Goal: Task Accomplishment & Management: Complete application form

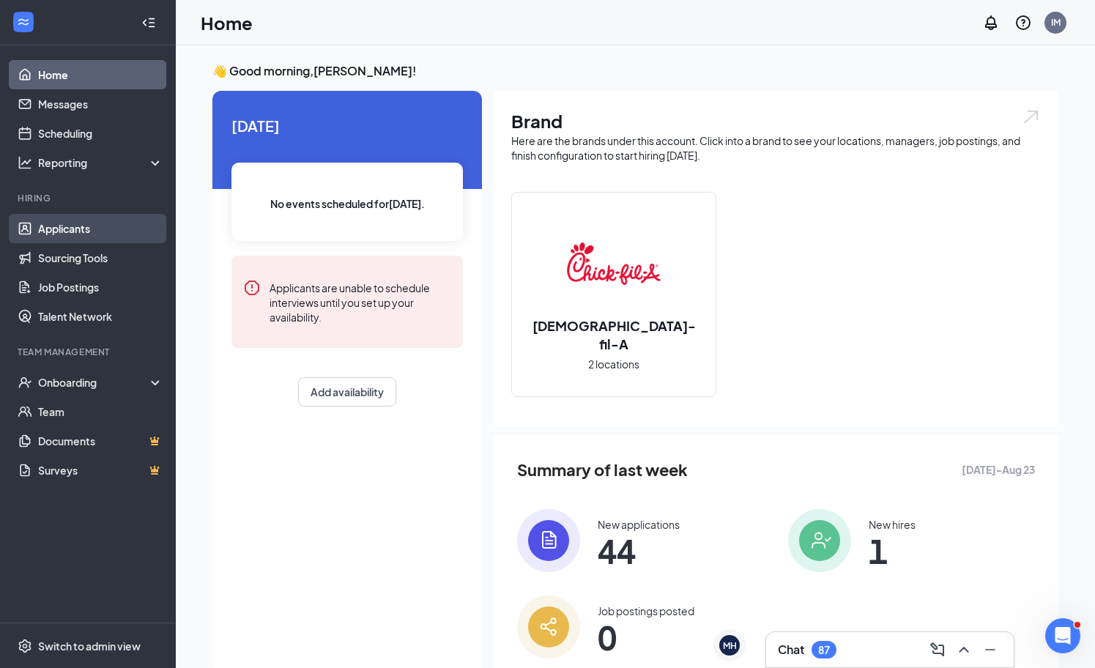
click at [86, 224] on link "Applicants" at bounding box center [100, 228] width 125 height 29
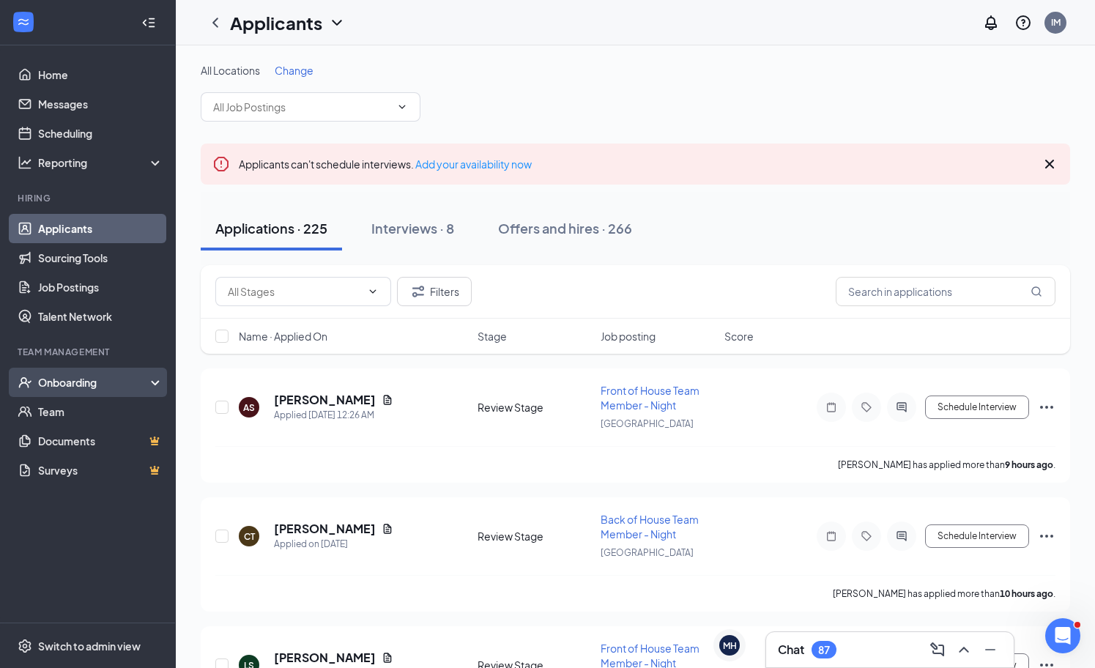
click at [70, 369] on div "Onboarding" at bounding box center [88, 382] width 176 height 29
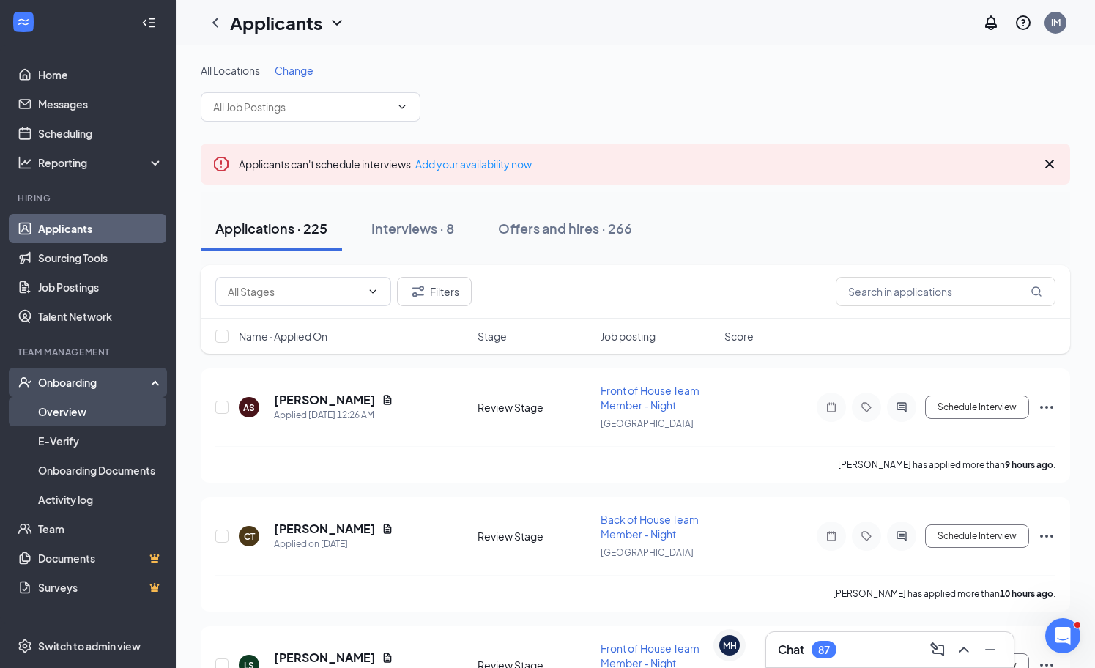
click at [91, 410] on link "Overview" at bounding box center [100, 411] width 125 height 29
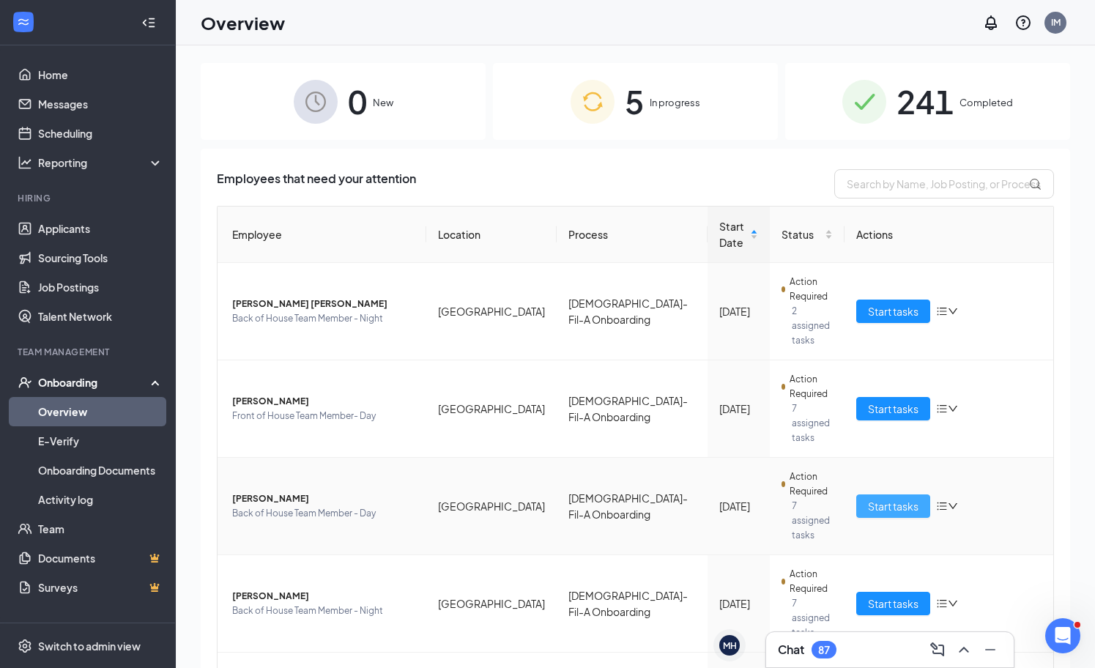
click at [884, 498] on span "Start tasks" at bounding box center [893, 506] width 51 height 16
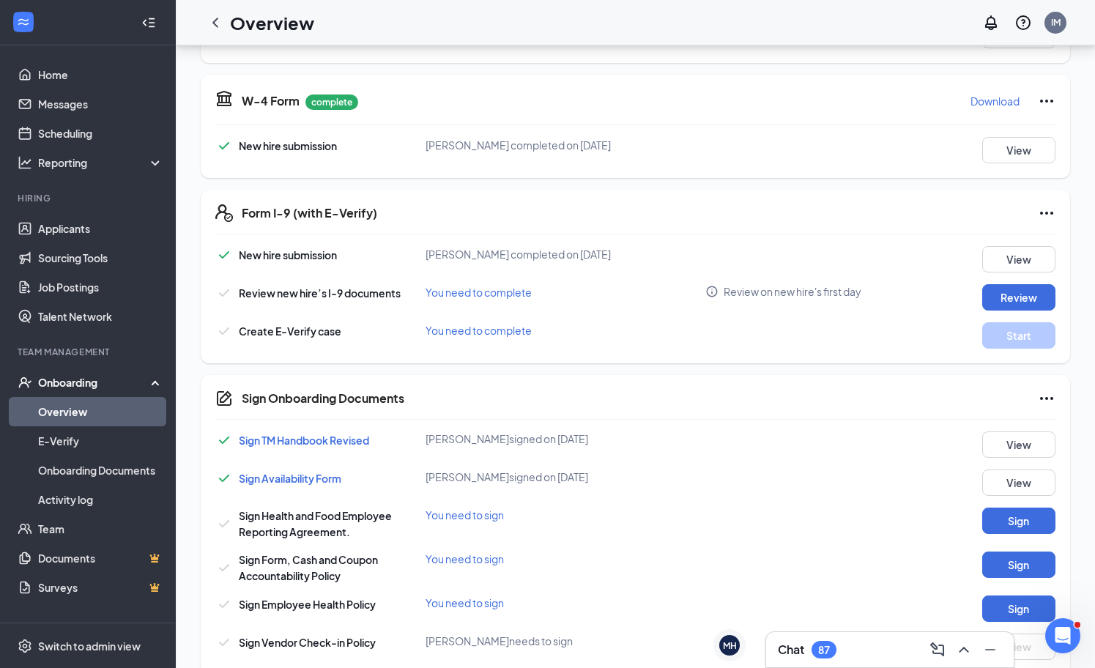
scroll to position [306, 0]
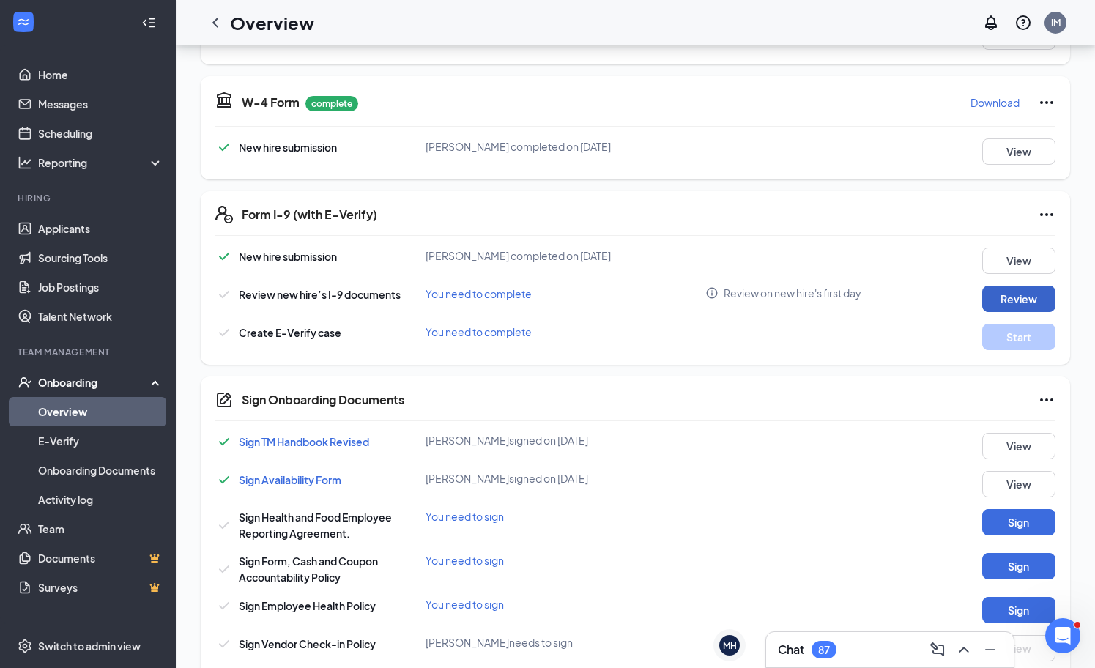
click at [1023, 299] on button "Review" at bounding box center [1018, 299] width 73 height 26
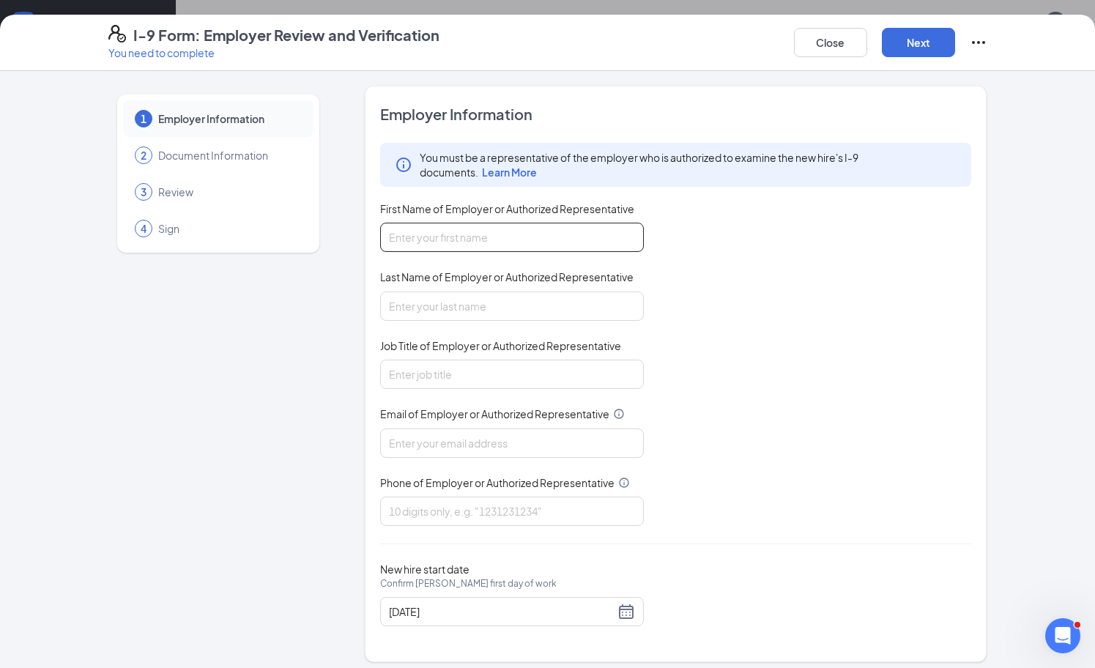
click at [493, 247] on input "First Name of Employer or Authorized Representative" at bounding box center [512, 237] width 264 height 29
type input "[PERSON_NAME]"
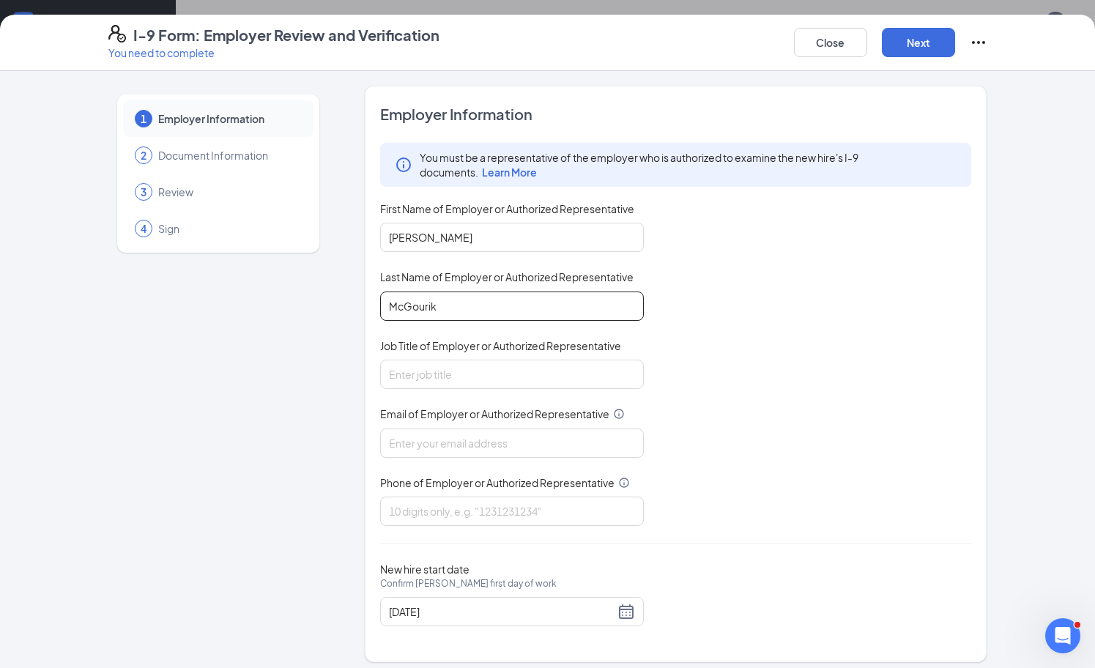
click at [476, 310] on input "McGourik" at bounding box center [512, 305] width 264 height 29
type input "[PERSON_NAME]"
type input "Director"
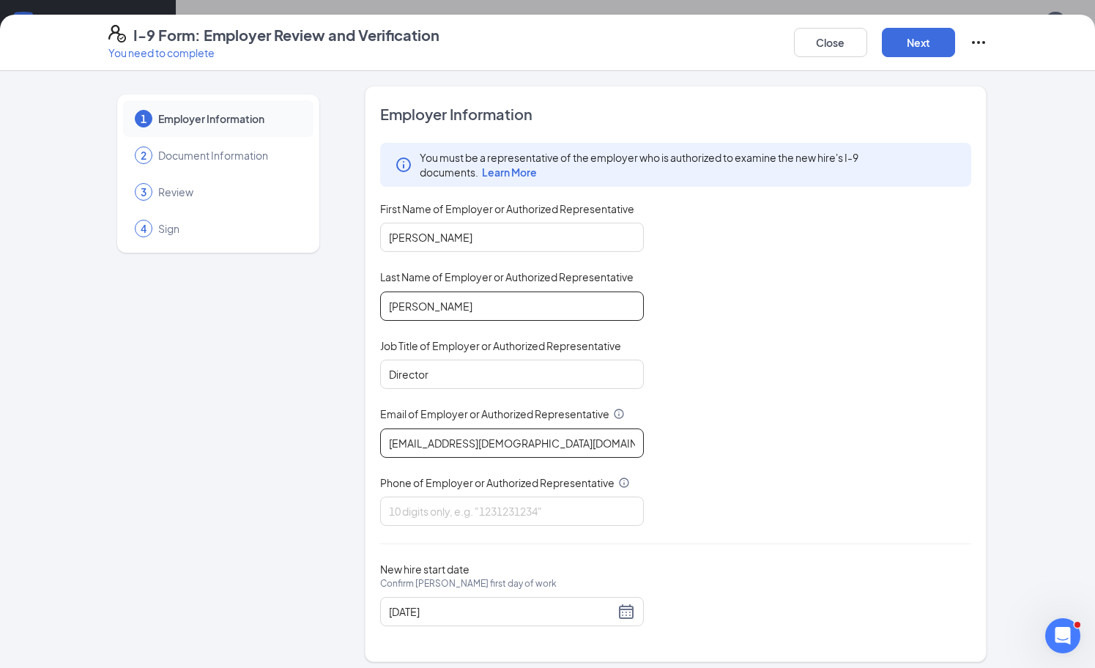
type input "[EMAIL_ADDRESS][DEMOGRAPHIC_DATA][DOMAIN_NAME]"
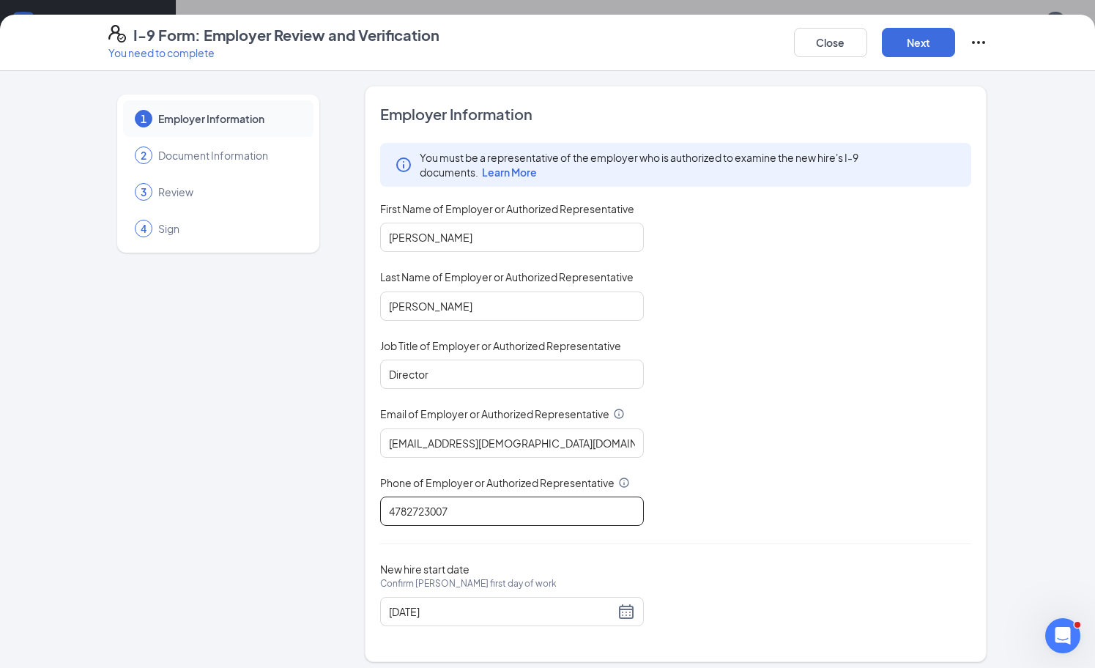
scroll to position [7, 0]
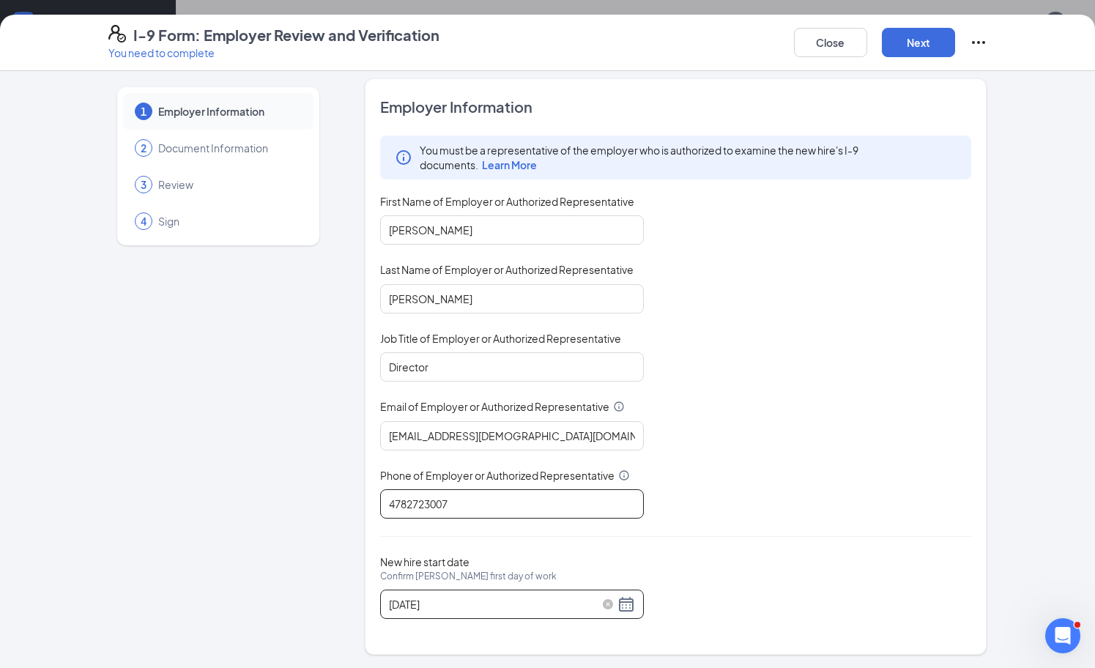
type input "4782723007"
click at [628, 606] on div "[DATE]" at bounding box center [512, 604] width 246 height 18
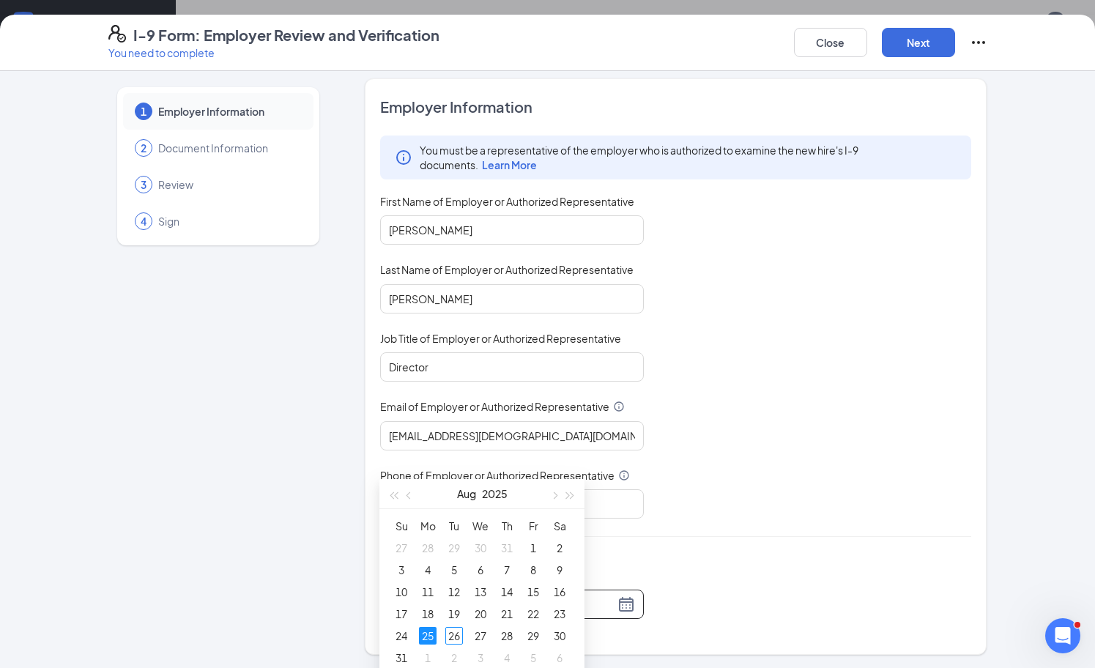
scroll to position [453, 0]
type input "[DATE]"
click at [482, 628] on div "27" at bounding box center [481, 631] width 18 height 18
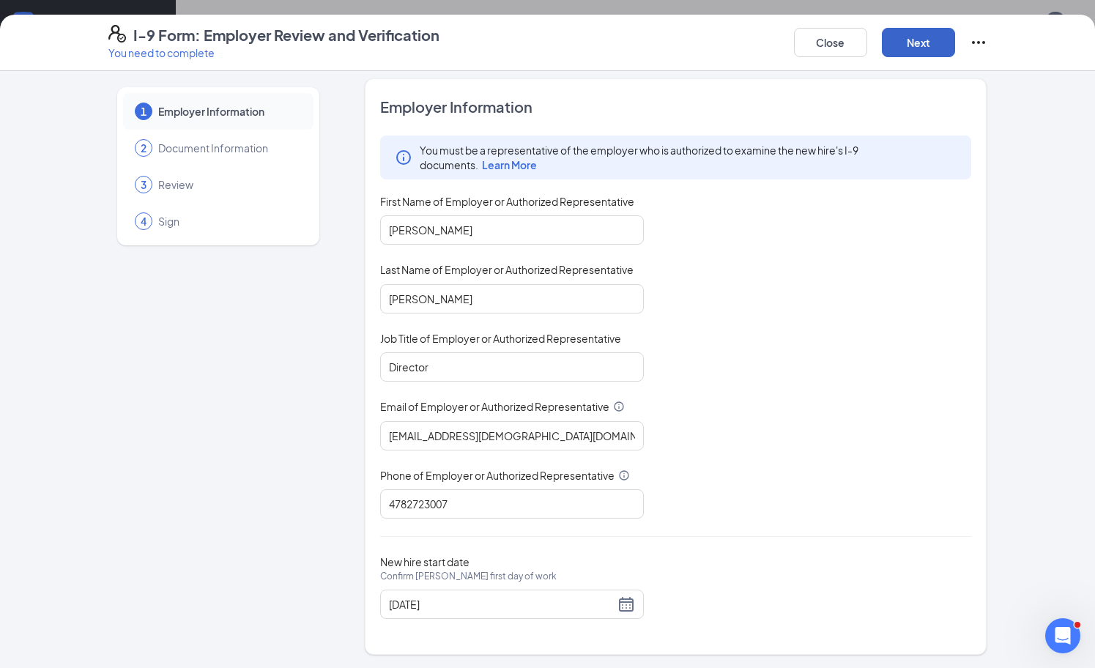
click at [926, 33] on button "Next" at bounding box center [918, 42] width 73 height 29
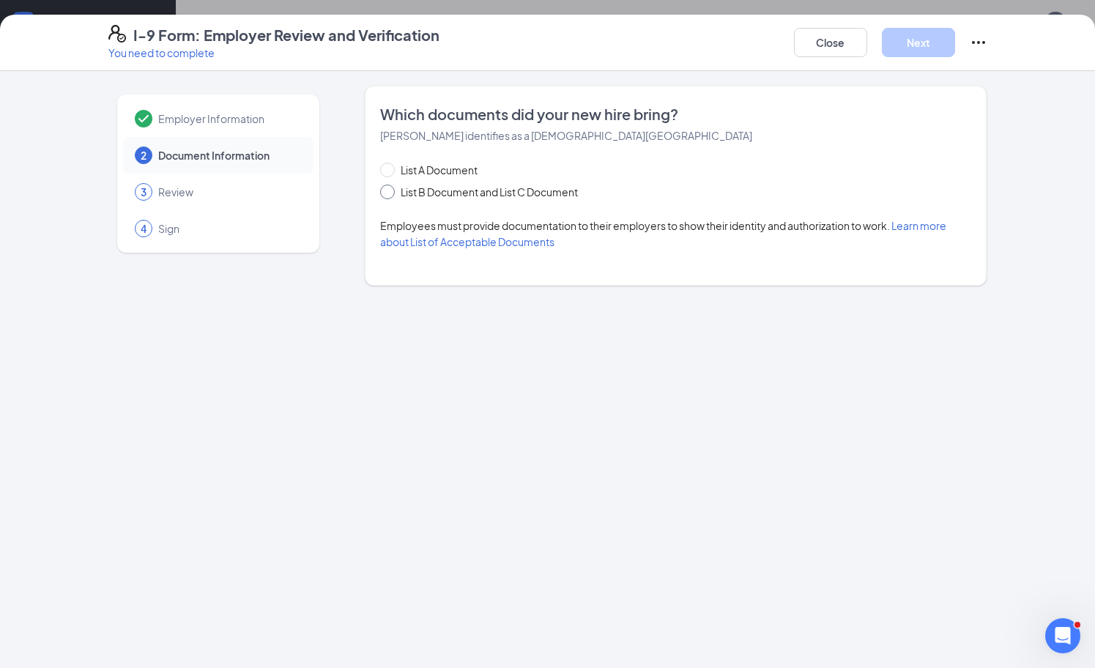
click at [389, 189] on input "List B Document and List C Document" at bounding box center [385, 190] width 10 height 10
radio input "true"
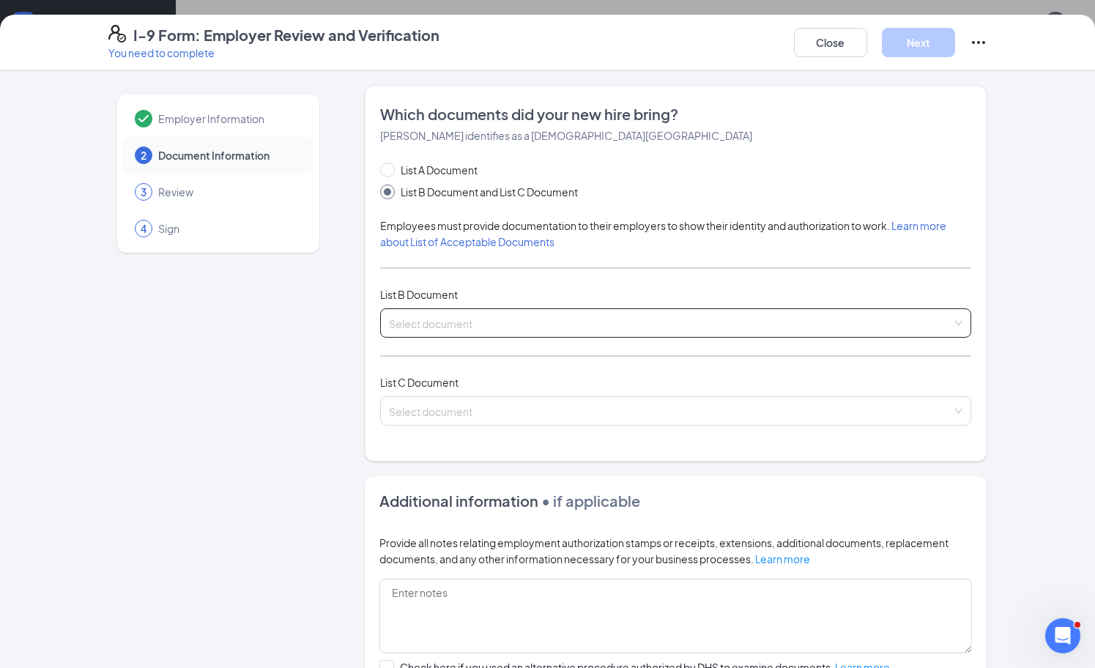
click at [500, 316] on input "search" at bounding box center [671, 320] width 564 height 22
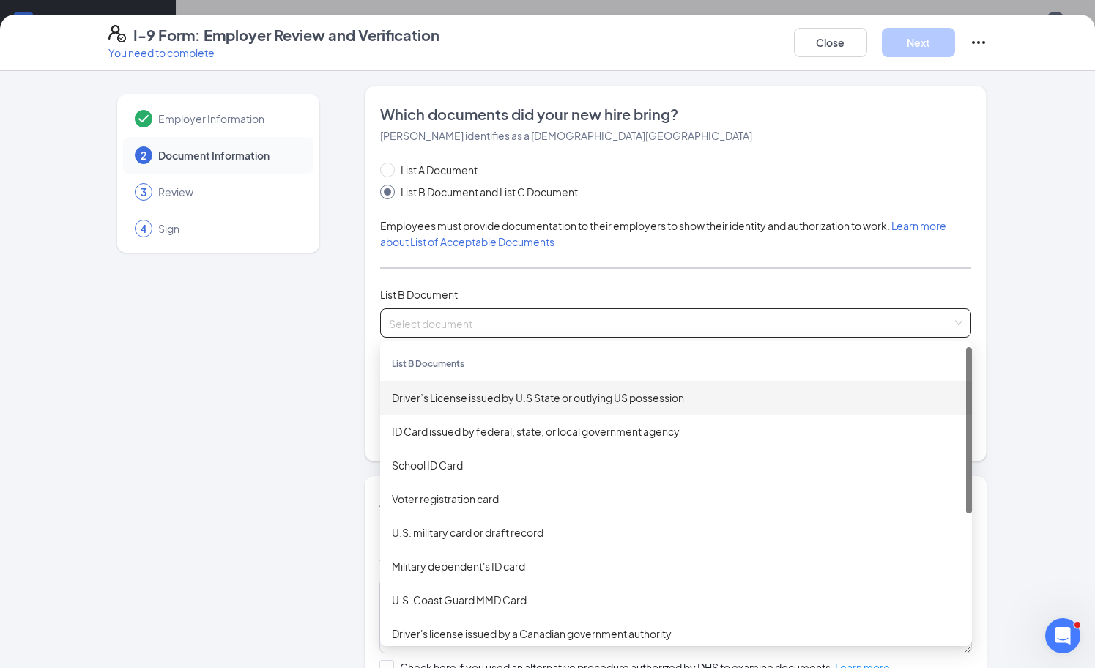
click at [539, 401] on div "Driver’s License issued by U.S State or outlying US possession" at bounding box center [676, 398] width 568 height 16
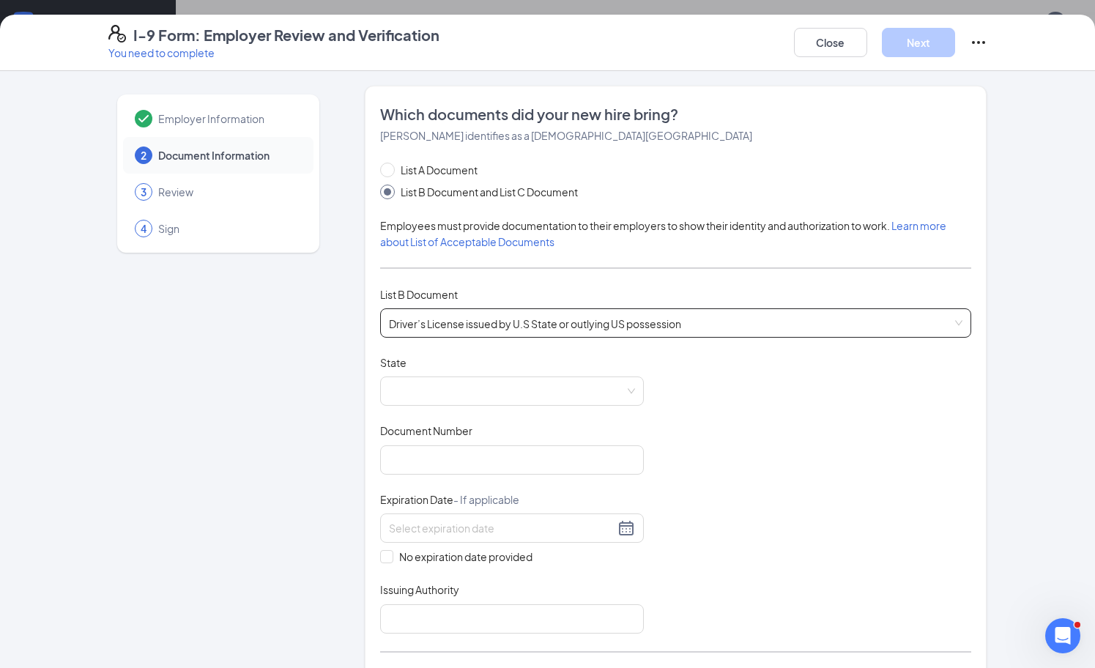
click at [539, 401] on span at bounding box center [512, 391] width 246 height 28
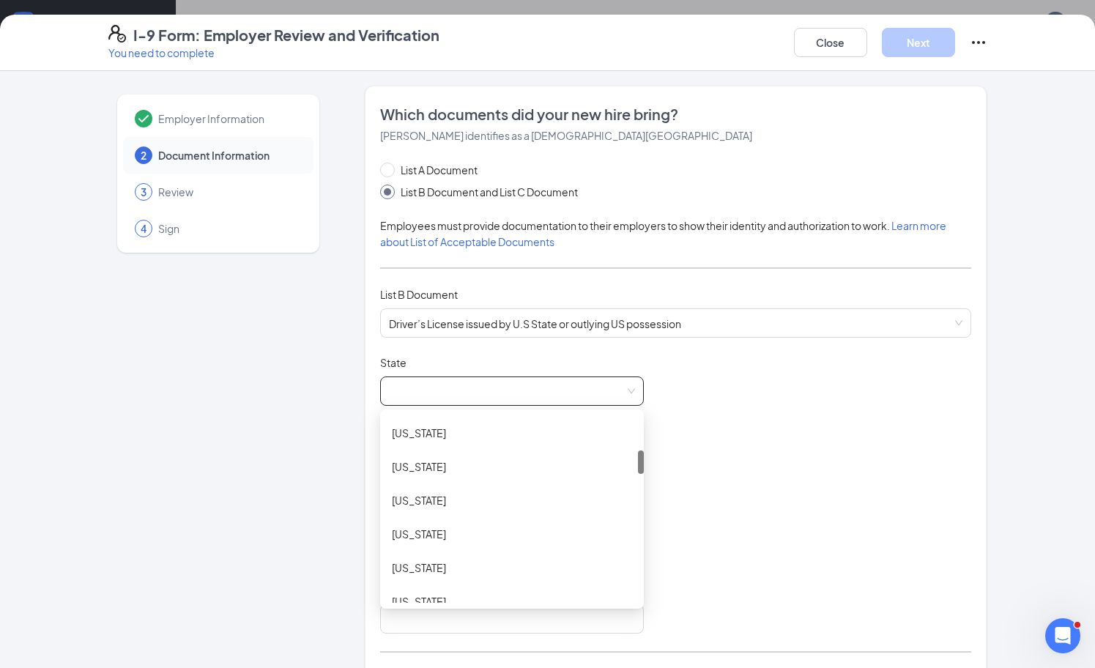
scroll to position [275, 0]
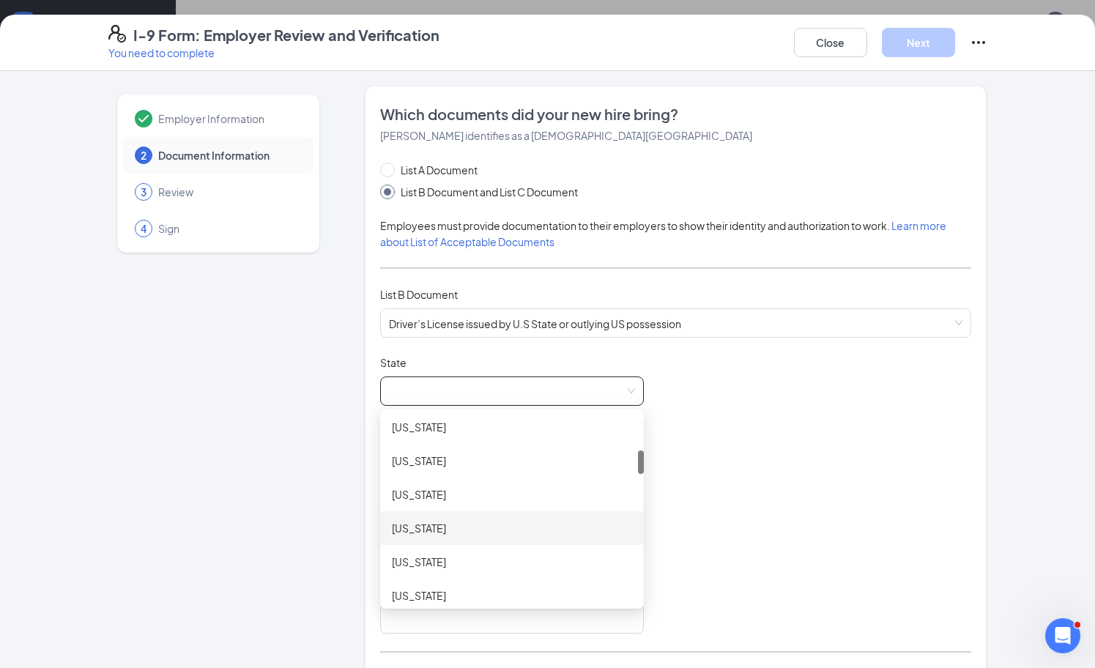
click at [463, 524] on div "[US_STATE]" at bounding box center [512, 528] width 240 height 16
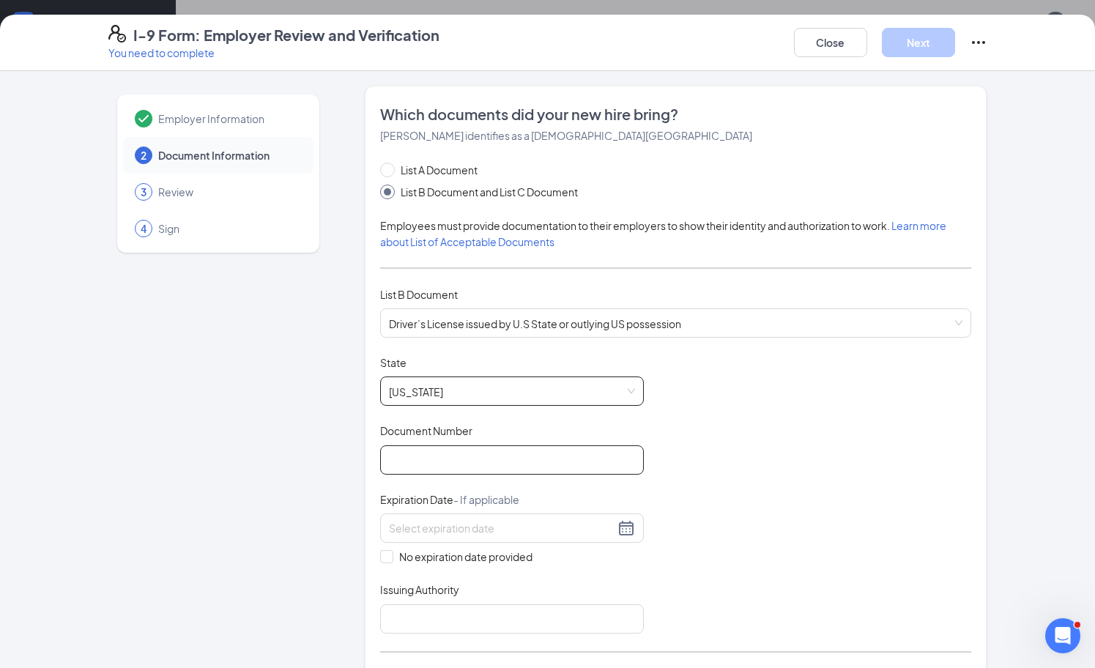
click at [468, 461] on input "Document Number" at bounding box center [512, 459] width 264 height 29
type input "070554672"
click at [529, 535] on div at bounding box center [512, 527] width 264 height 29
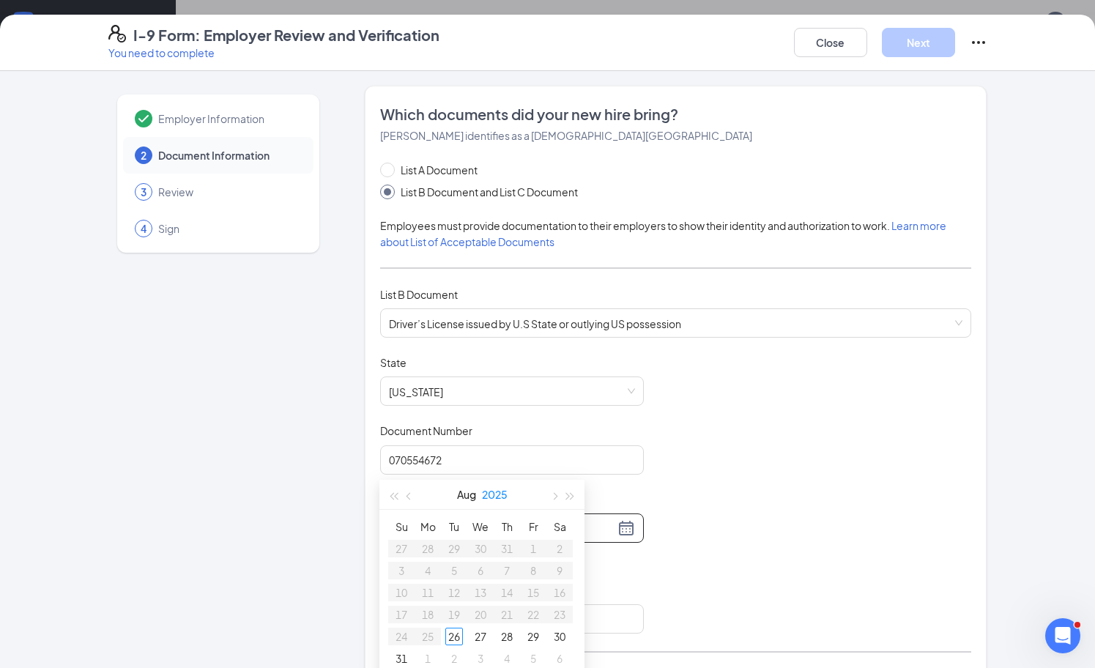
scroll to position [526, 0]
click at [406, 489] on button "button" at bounding box center [409, 486] width 16 height 29
click at [408, 491] on button "button" at bounding box center [409, 486] width 16 height 29
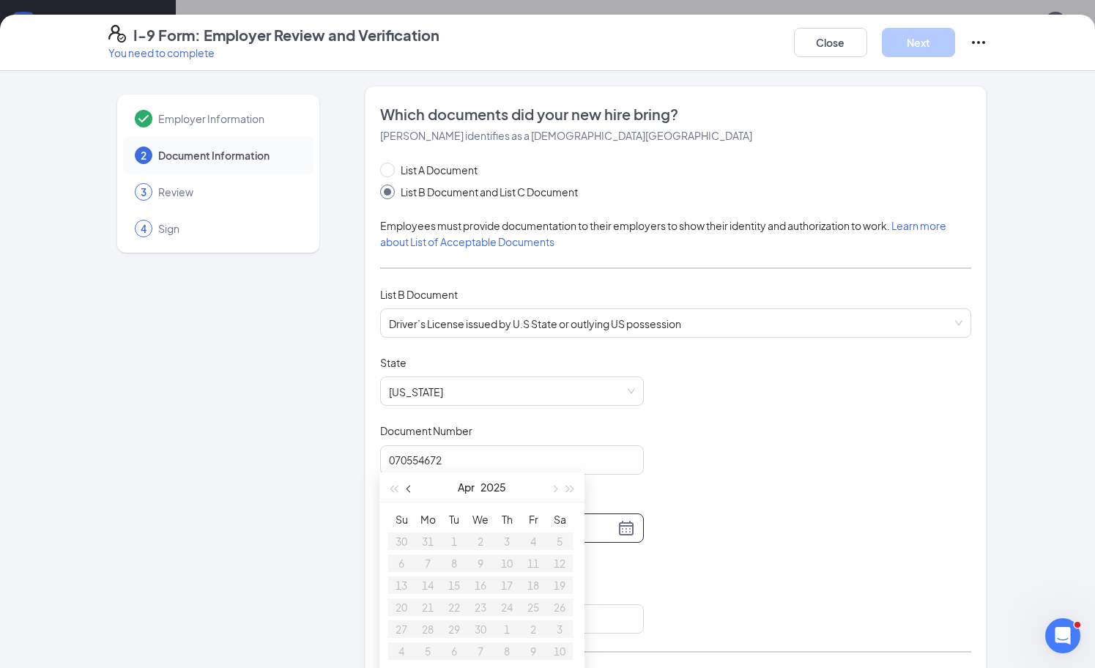
click at [408, 491] on button "button" at bounding box center [409, 486] width 16 height 29
click at [547, 485] on button "button" at bounding box center [553, 486] width 16 height 29
click at [578, 492] on div "[DATE]" at bounding box center [481, 487] width 205 height 30
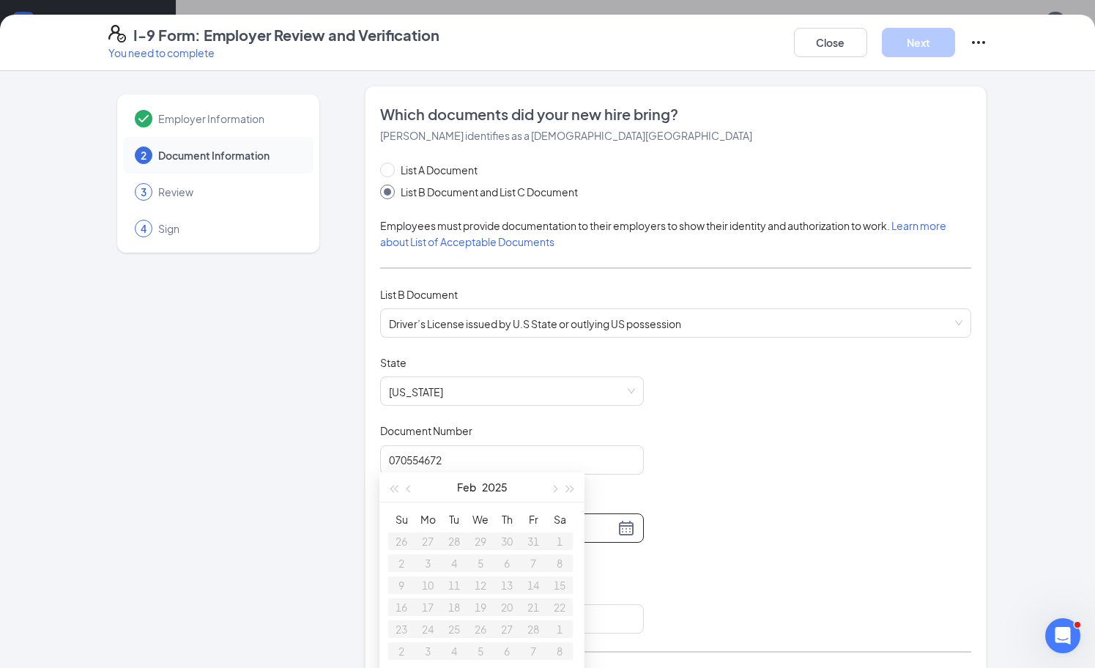
click at [578, 492] on div "[DATE]" at bounding box center [481, 487] width 205 height 30
click at [556, 488] on span "button" at bounding box center [553, 488] width 7 height 7
click at [408, 487] on span "button" at bounding box center [409, 488] width 7 height 7
click at [571, 486] on span "button" at bounding box center [570, 488] width 7 height 7
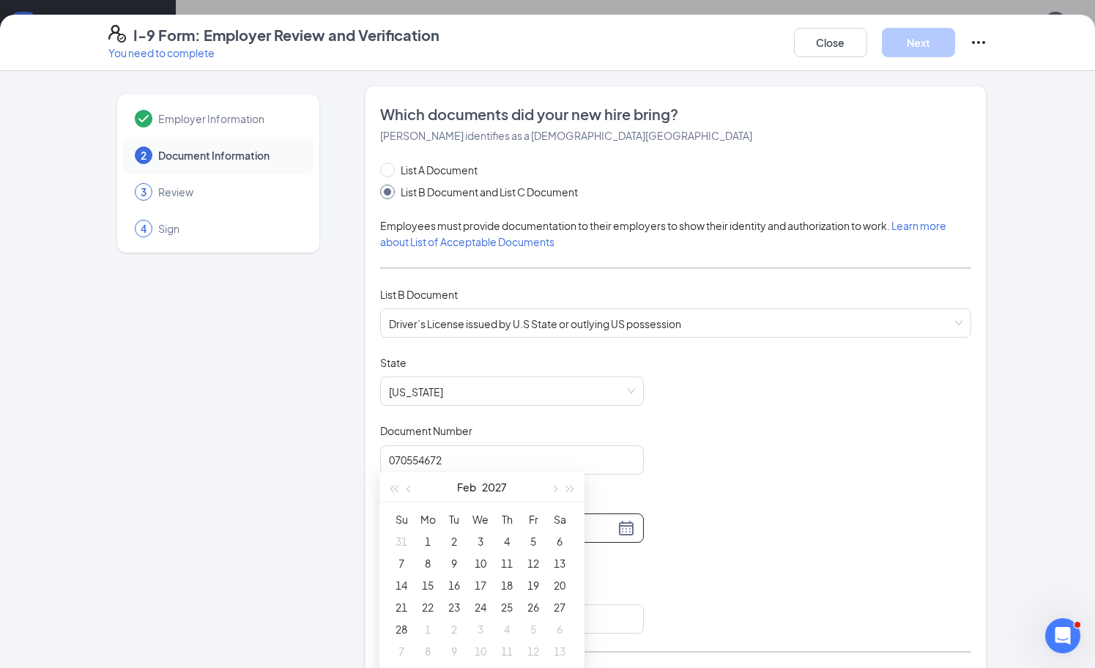
type input "[DATE]"
click at [401, 564] on div "7" at bounding box center [401, 563] width 18 height 18
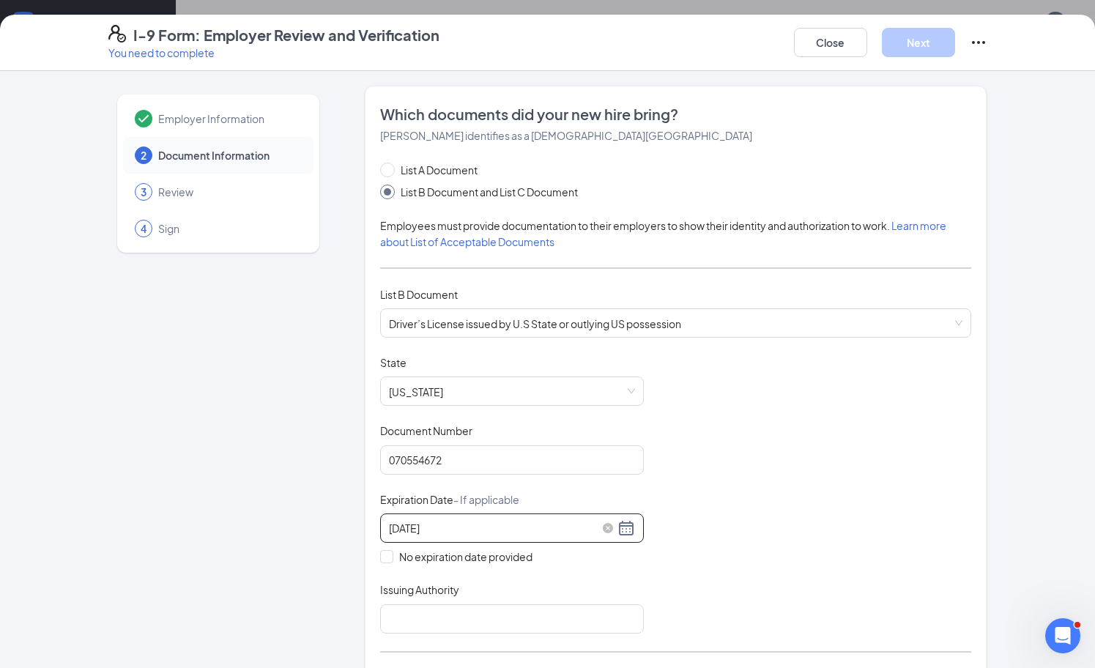
click at [633, 525] on div "[DATE]" at bounding box center [512, 528] width 246 height 18
click at [570, 560] on span "button" at bounding box center [570, 560] width 7 height 7
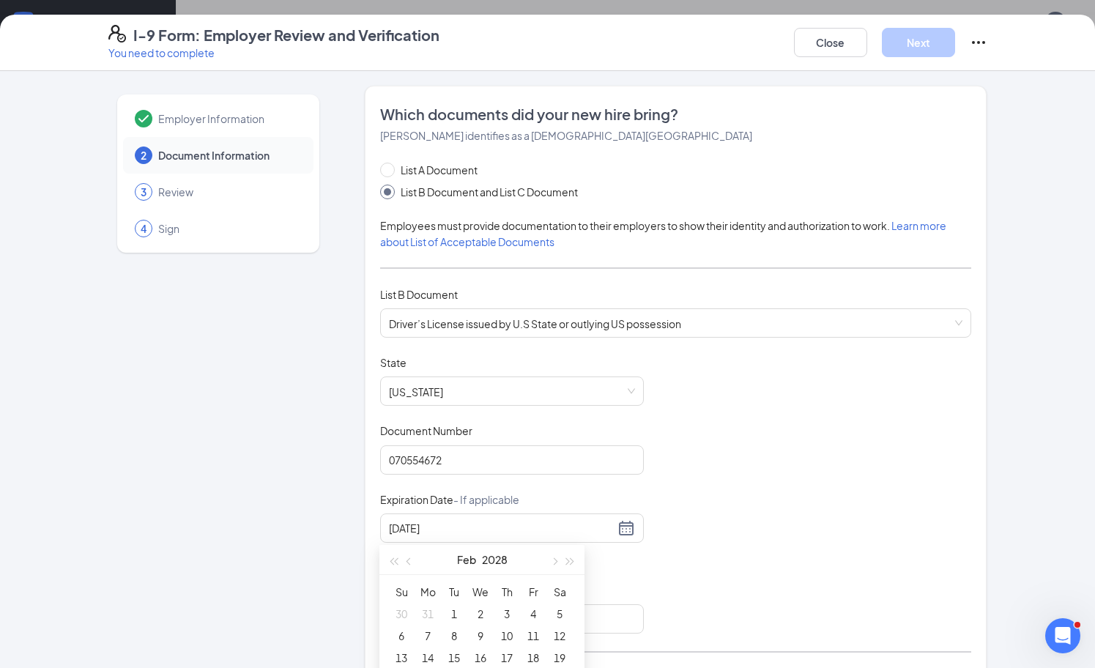
click at [669, 491] on div "Document Title Driver’s License issued by U.S State or outlying US possession S…" at bounding box center [676, 494] width 592 height 278
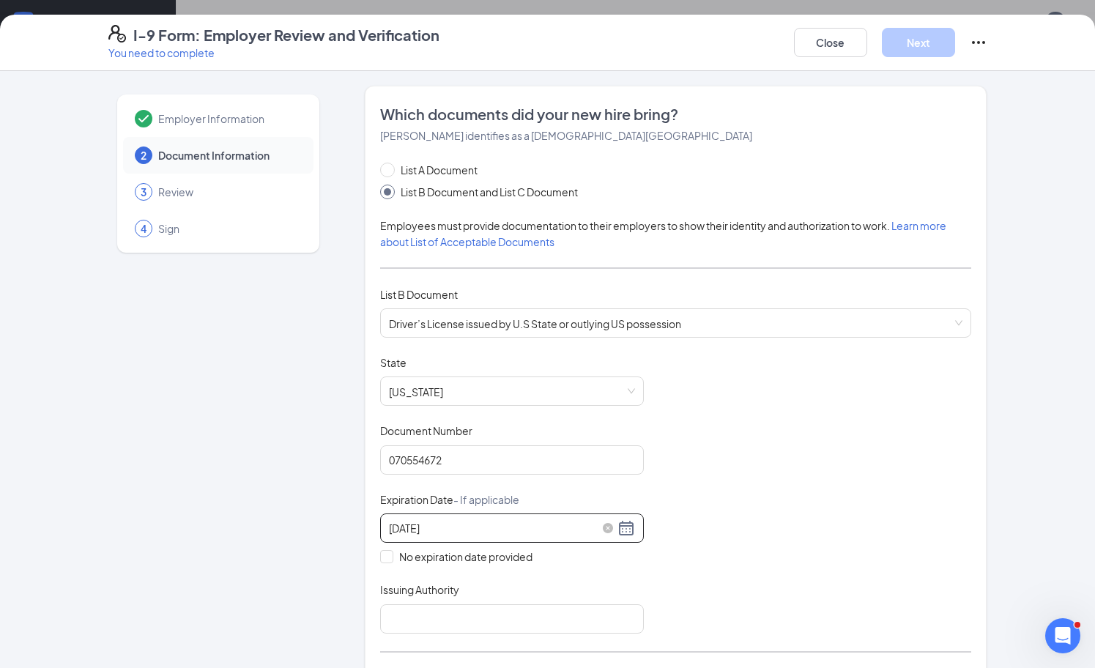
click at [623, 532] on div "[DATE]" at bounding box center [512, 528] width 246 height 18
type input "[DATE]"
click at [427, 631] on div "7" at bounding box center [428, 636] width 18 height 18
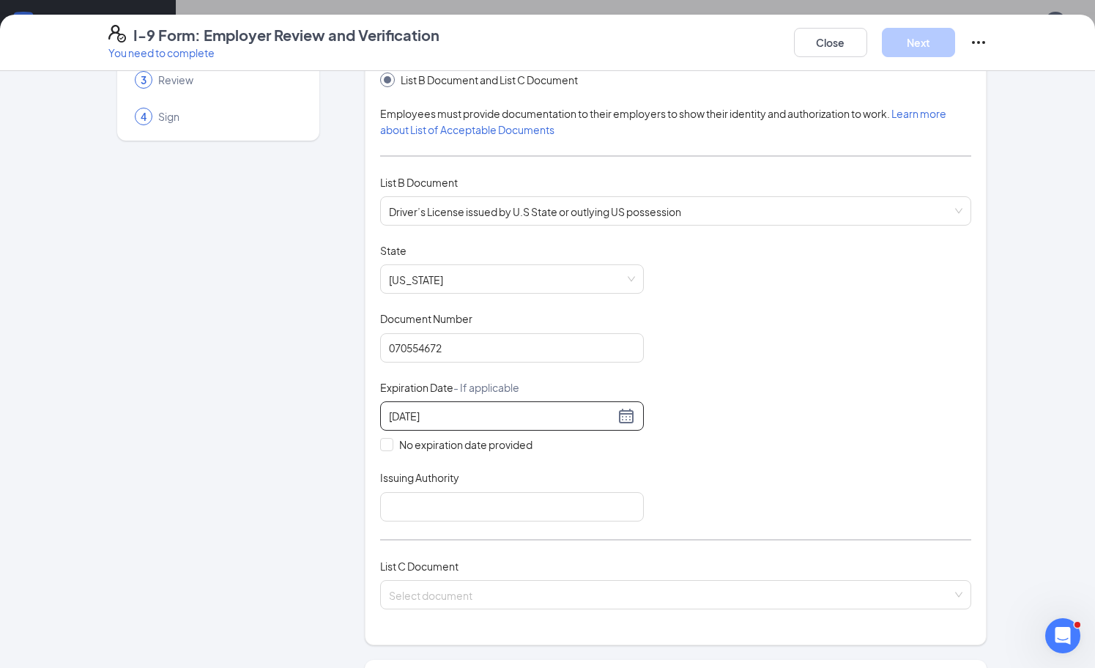
scroll to position [147, 0]
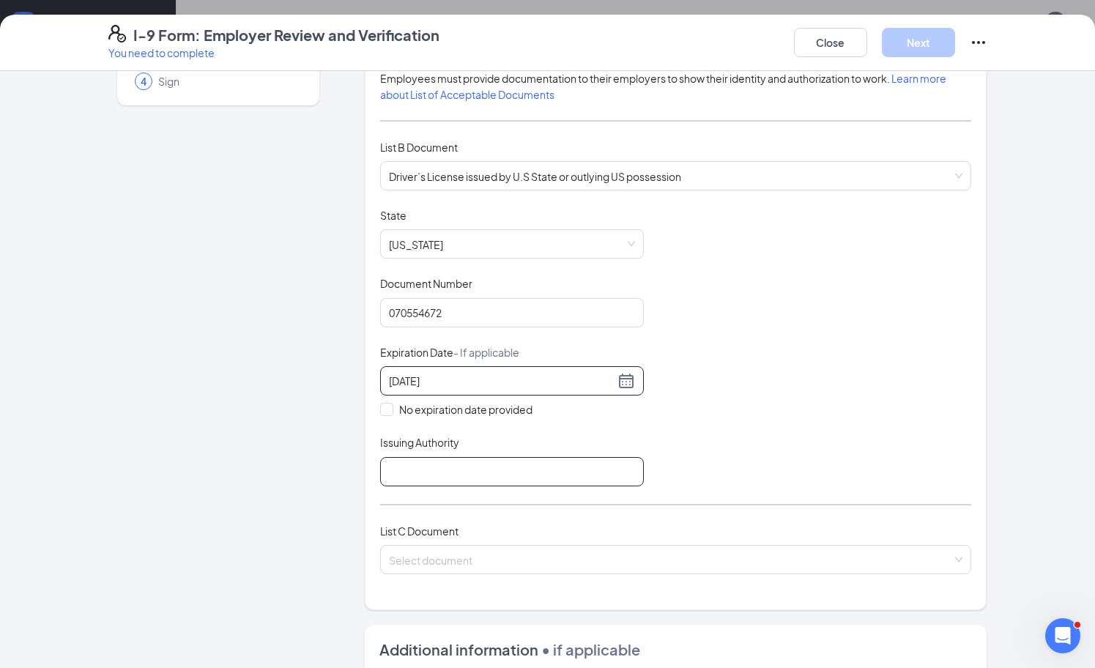
click at [480, 457] on input "Issuing Authority" at bounding box center [512, 471] width 264 height 29
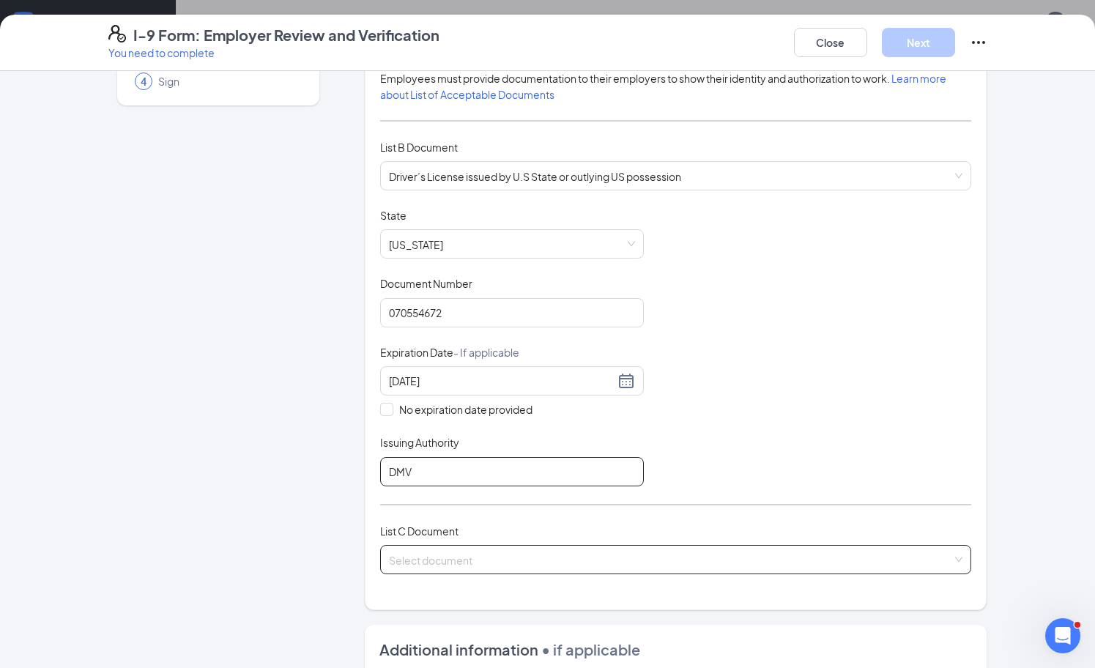
type input "DMV"
click at [575, 558] on input "search" at bounding box center [671, 556] width 564 height 22
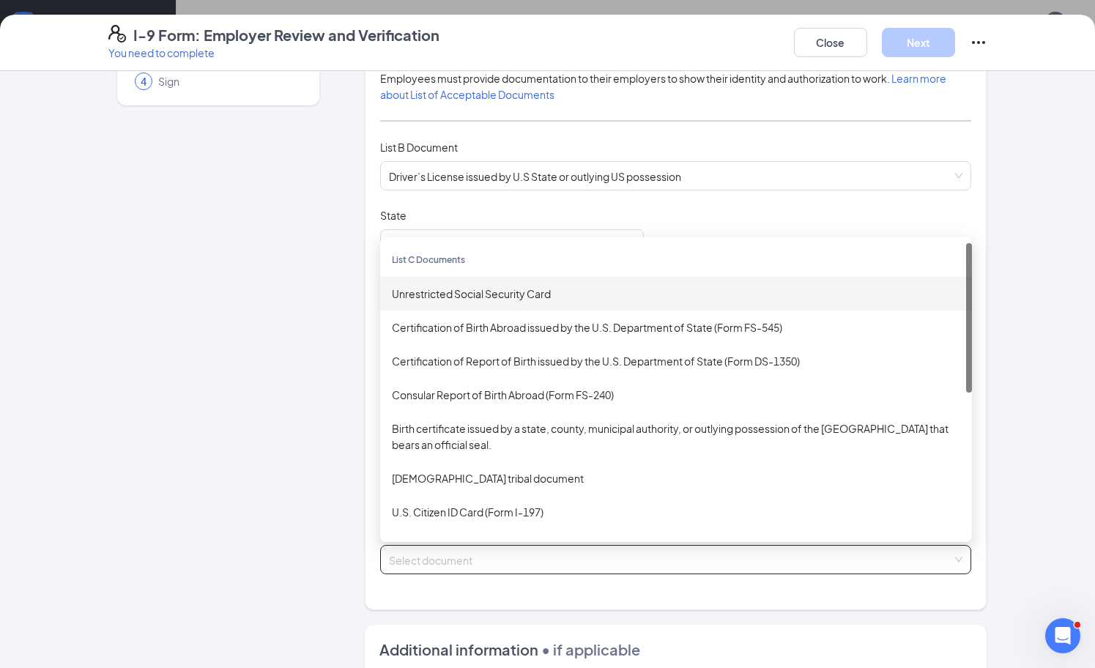
click at [547, 287] on div "Unrestricted Social Security Card" at bounding box center [676, 294] width 568 height 16
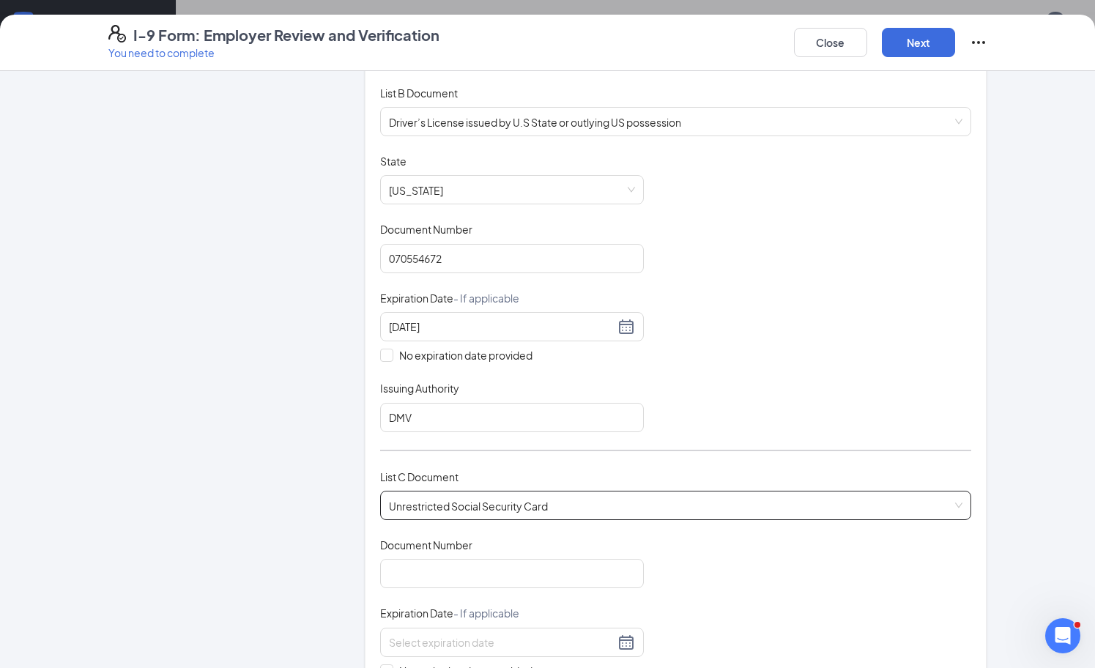
scroll to position [204, 0]
click at [442, 557] on input "Document Number" at bounding box center [512, 570] width 264 height 29
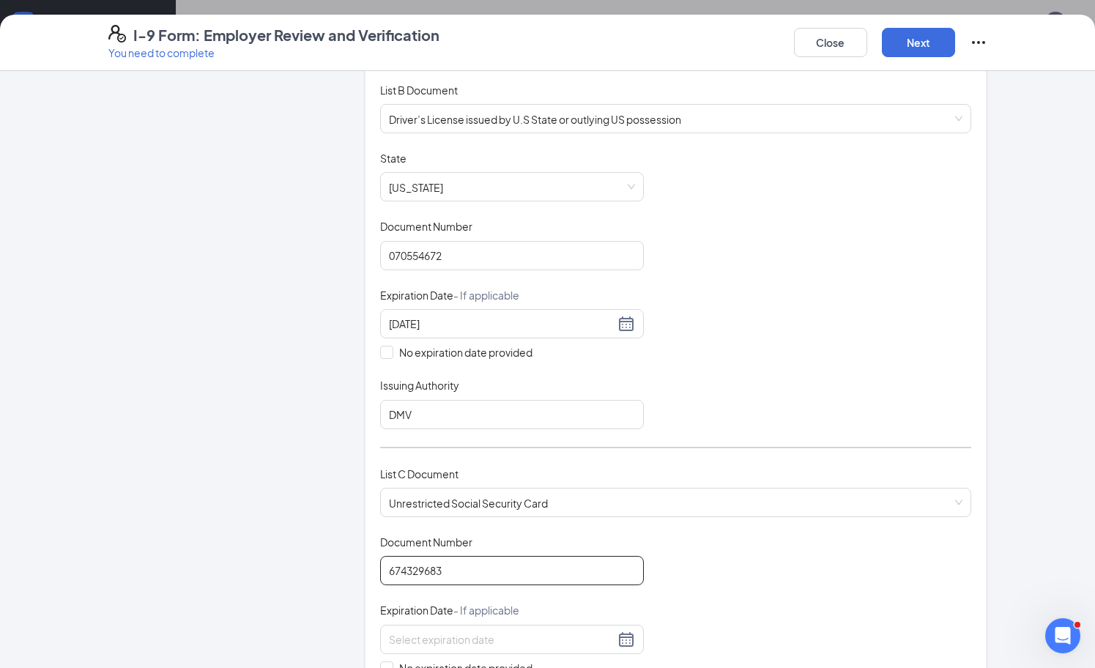
scroll to position [331, 0]
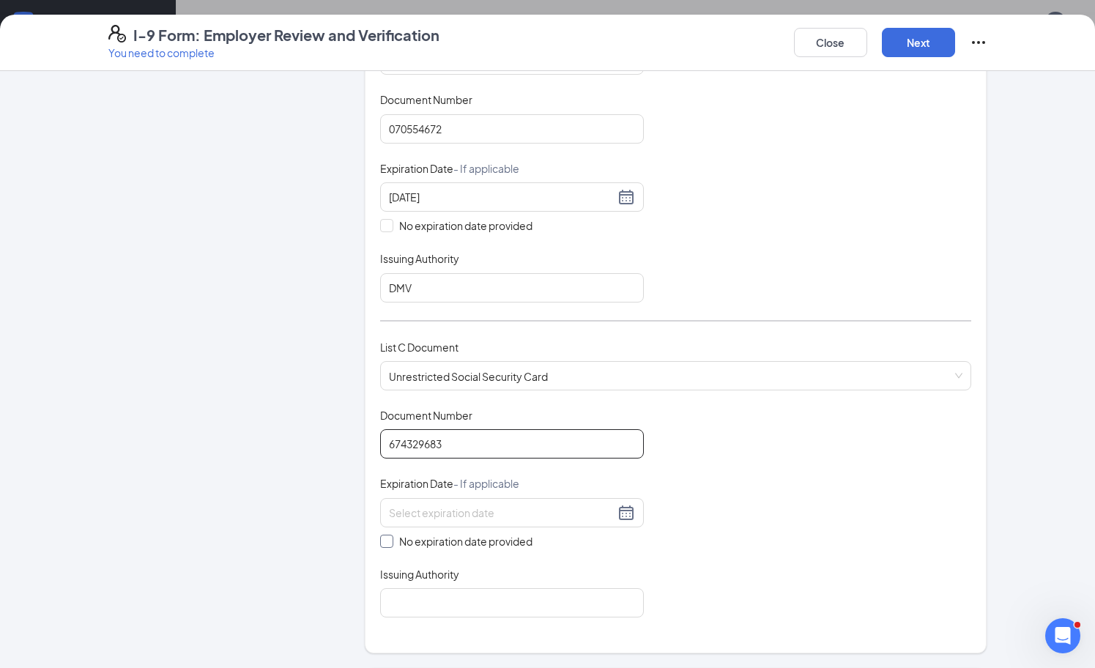
type input "674329683"
click at [388, 537] on input "No expiration date provided" at bounding box center [385, 540] width 10 height 10
checkbox input "true"
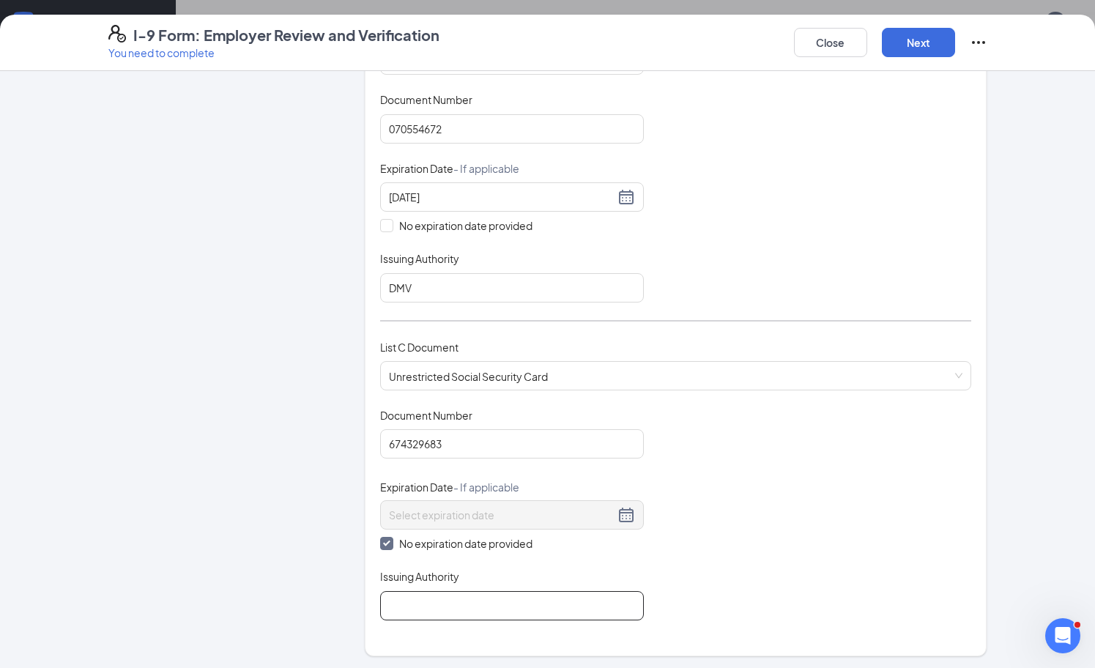
click at [430, 596] on input "Issuing Authority" at bounding box center [512, 605] width 264 height 29
type input "SS"
click at [904, 56] on button "Next" at bounding box center [918, 42] width 73 height 29
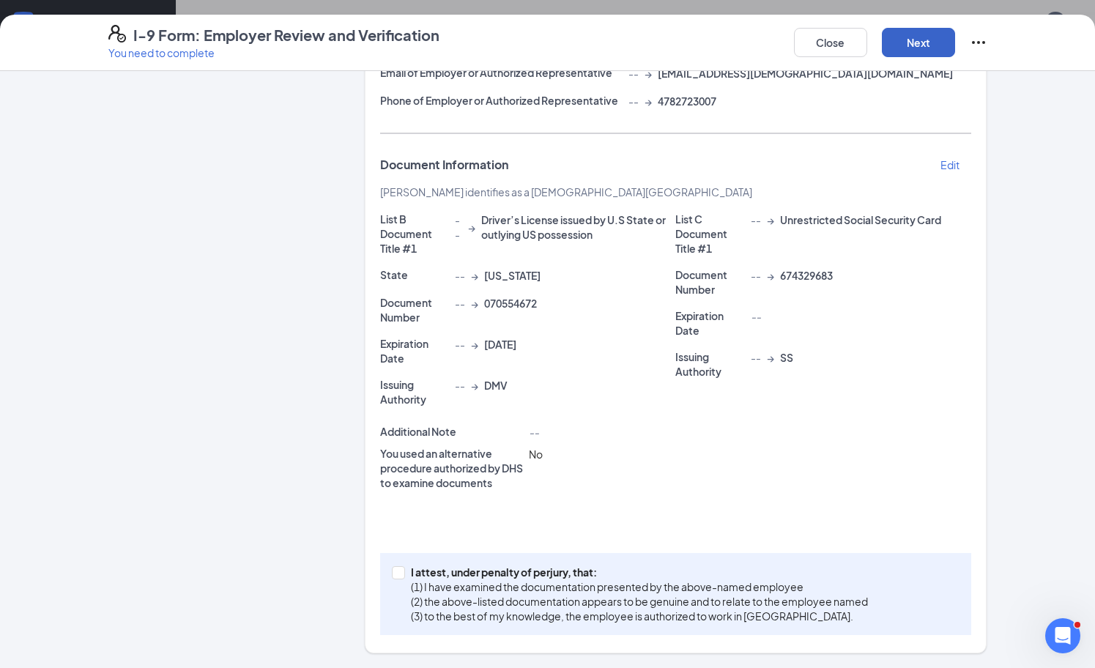
scroll to position [244, 0]
click at [905, 37] on button "Next" at bounding box center [918, 42] width 73 height 29
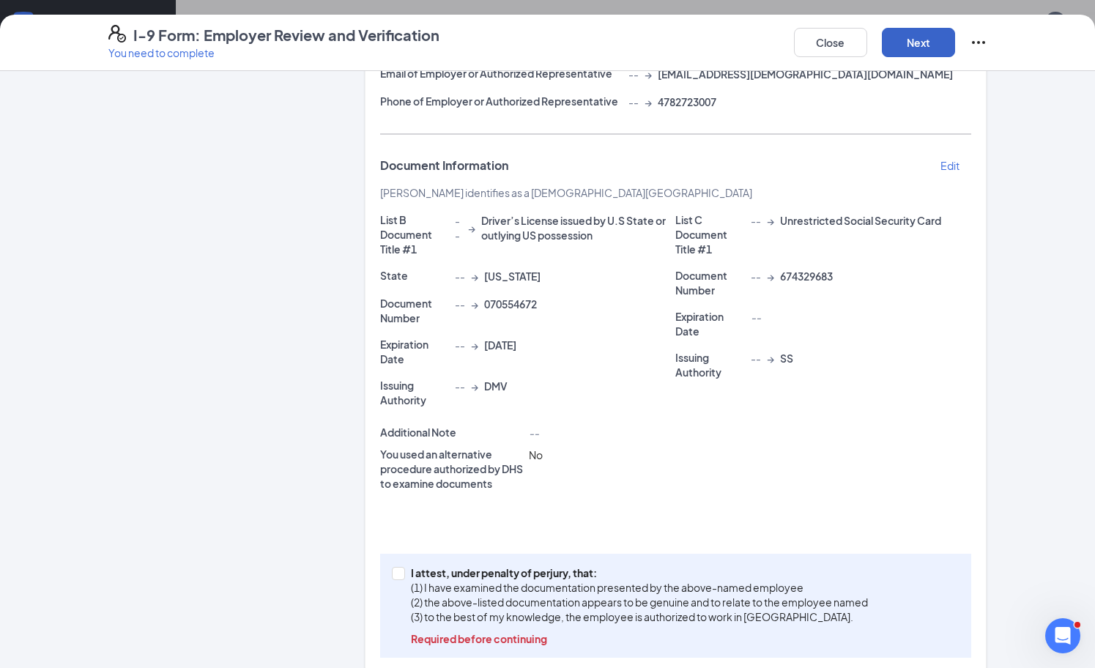
scroll to position [266, 0]
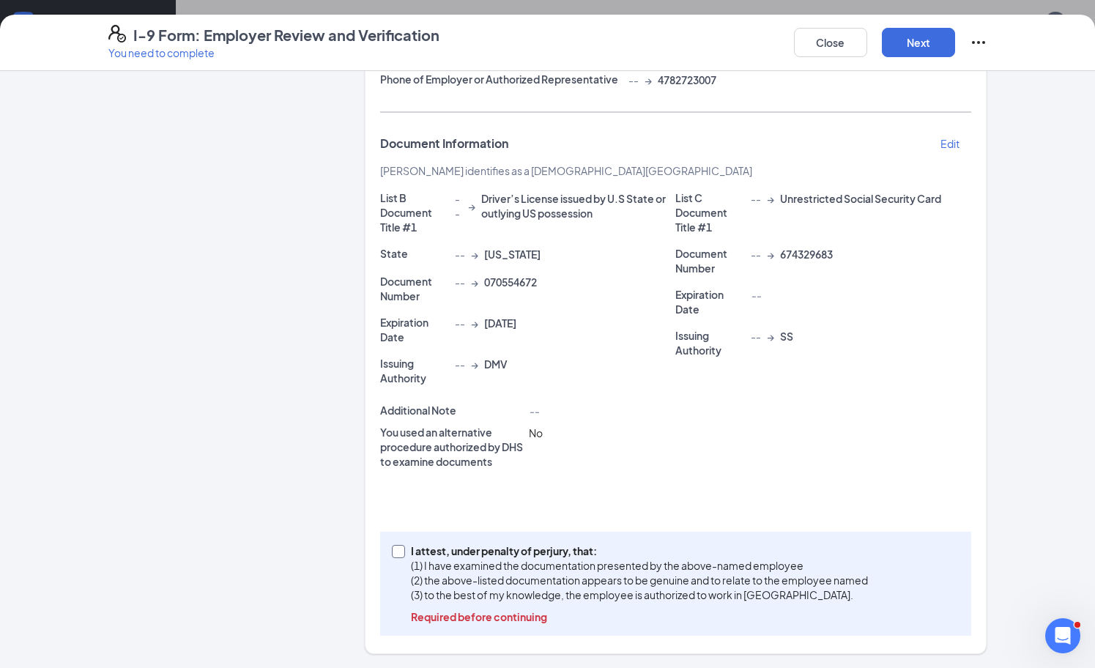
click at [394, 553] on input "I attest, under penalty of [PERSON_NAME], that: (1) I have examined the documen…" at bounding box center [397, 550] width 10 height 10
checkbox input "true"
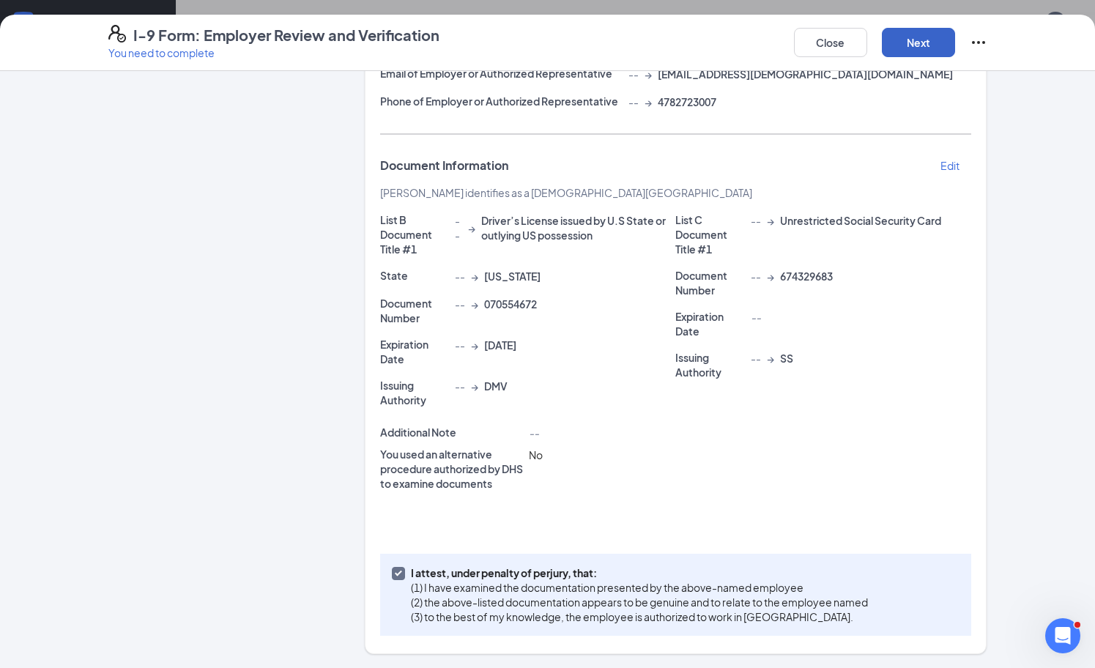
click at [901, 42] on button "Next" at bounding box center [918, 42] width 73 height 29
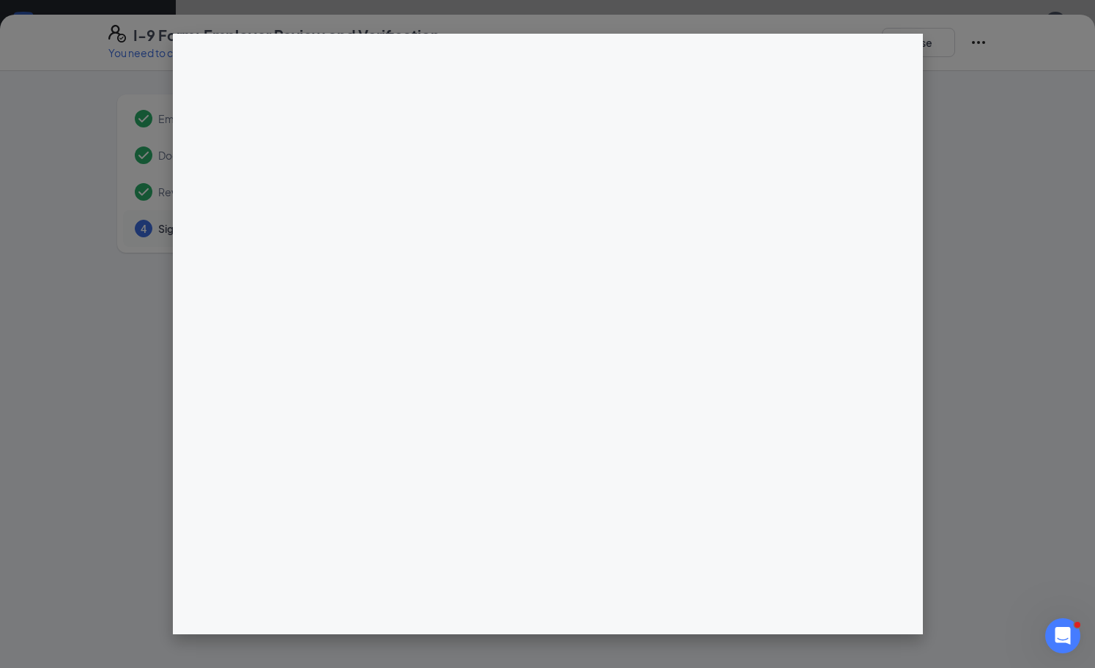
scroll to position [772, 0]
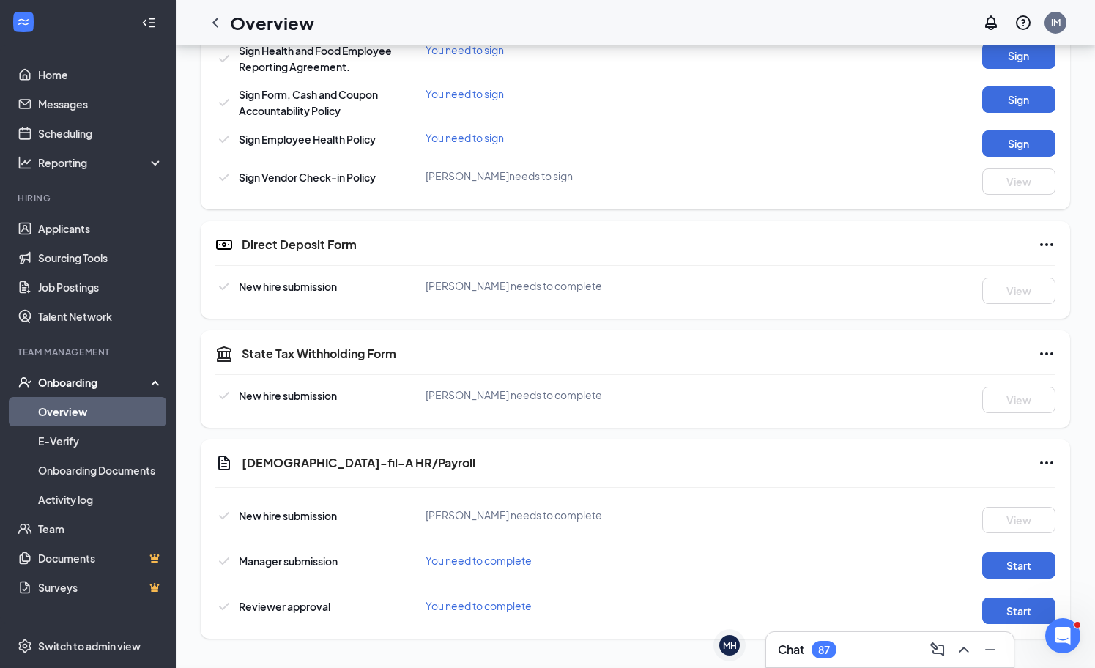
click at [544, 208] on div "I-9 Form: Employer Review and Verification You need to complete Close Employer …" at bounding box center [547, 334] width 1095 height 668
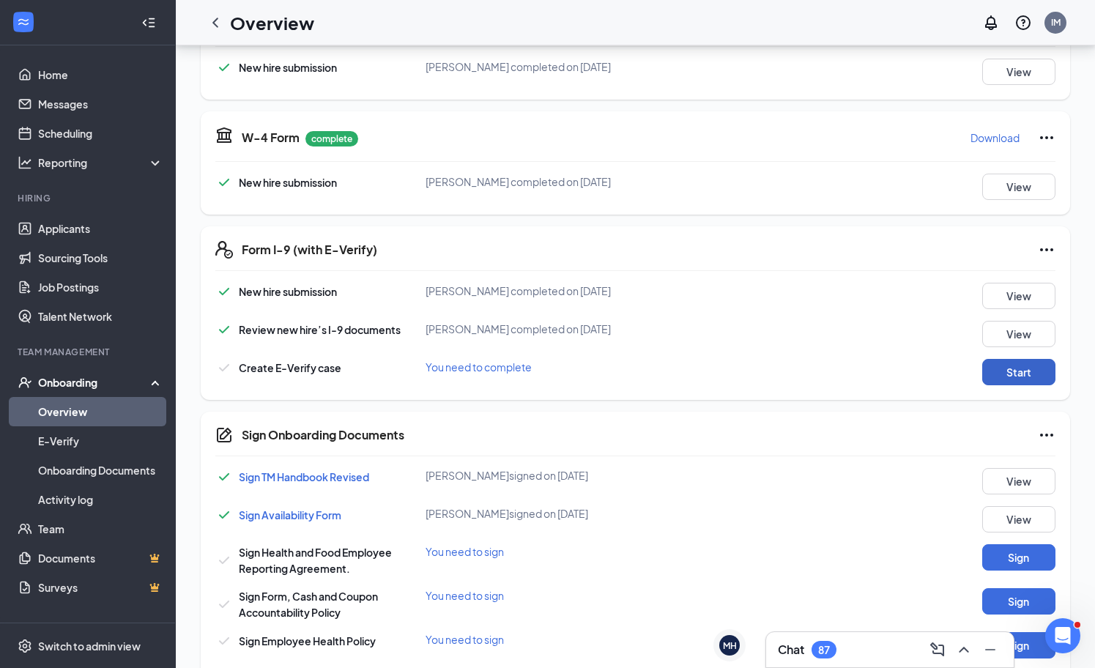
click at [1005, 375] on button "Start" at bounding box center [1018, 372] width 73 height 26
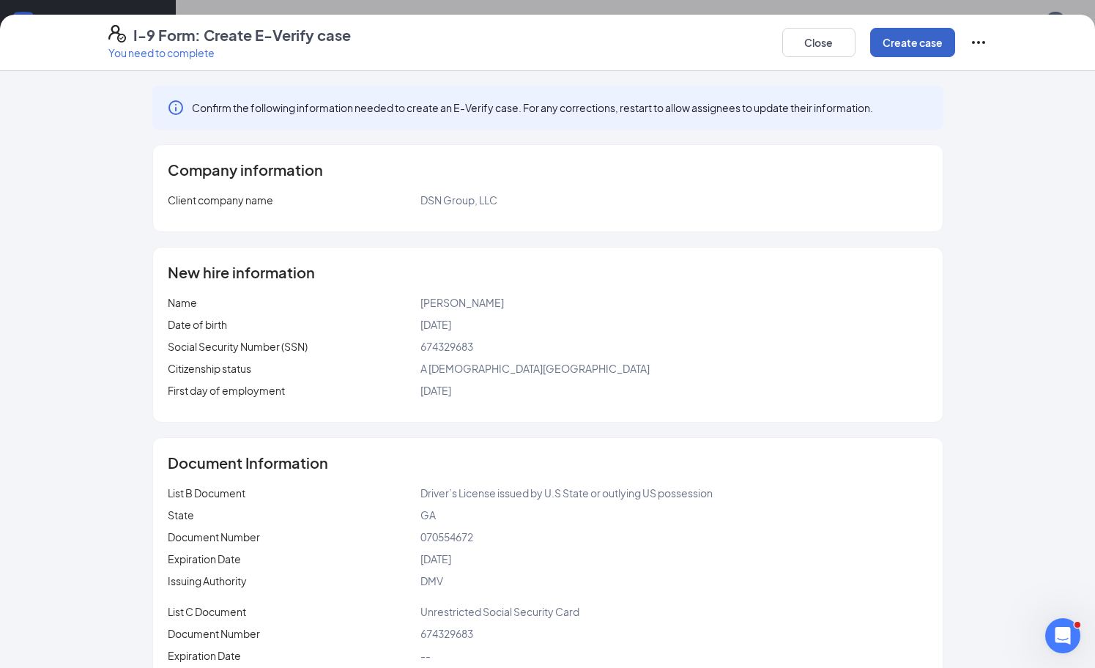
click at [915, 50] on button "Create case" at bounding box center [912, 42] width 85 height 29
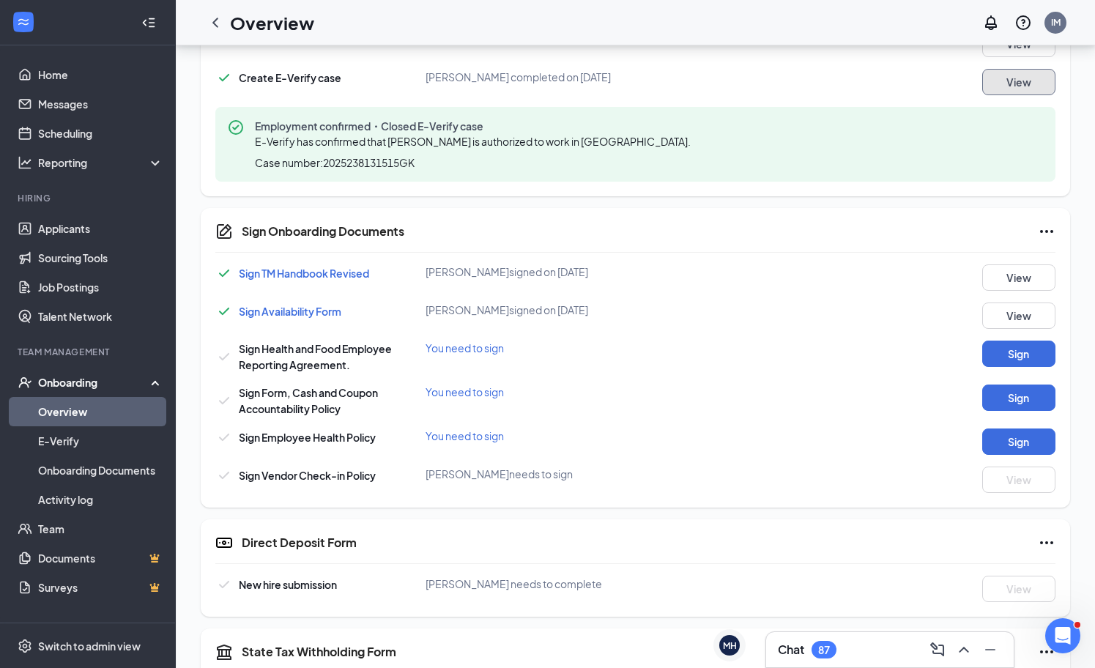
scroll to position [584, 0]
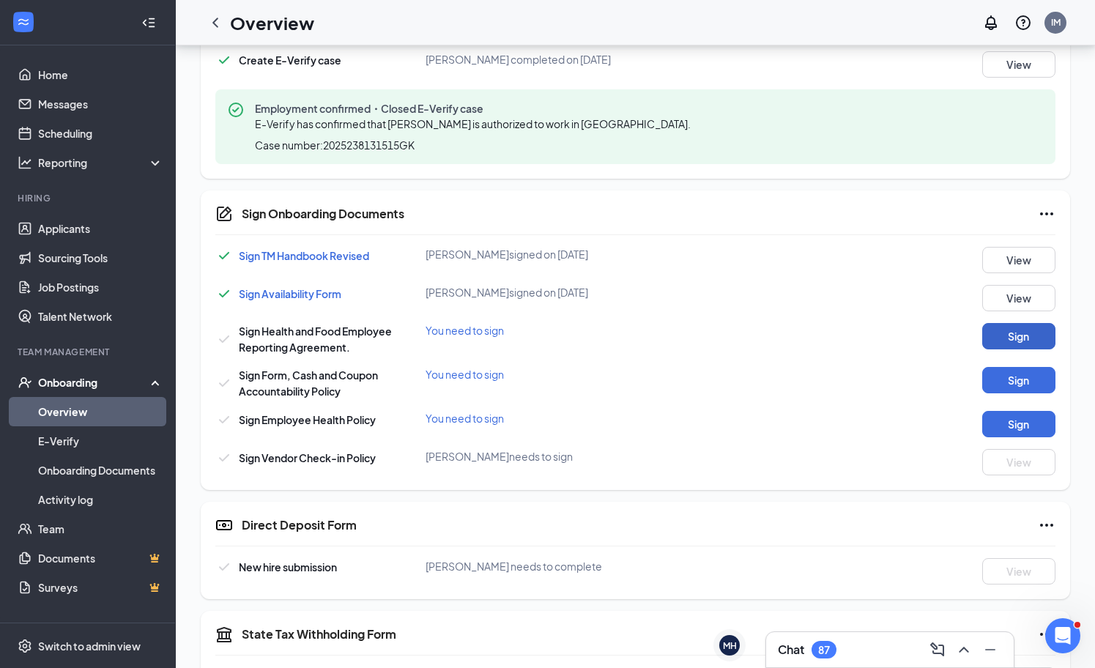
click at [1016, 327] on button "Sign" at bounding box center [1018, 336] width 73 height 26
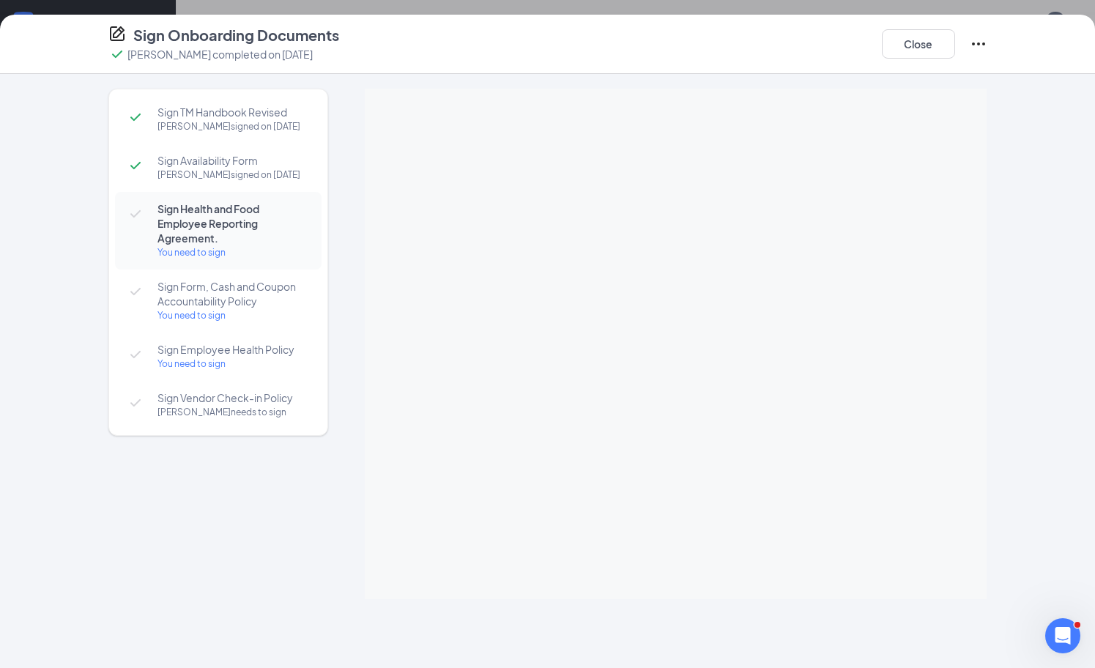
click at [204, 307] on span "Sign Form, Cash and Coupon Accountability Policy" at bounding box center [231, 293] width 149 height 29
click at [276, 352] on span "Sign Employee Health Policy" at bounding box center [231, 349] width 149 height 15
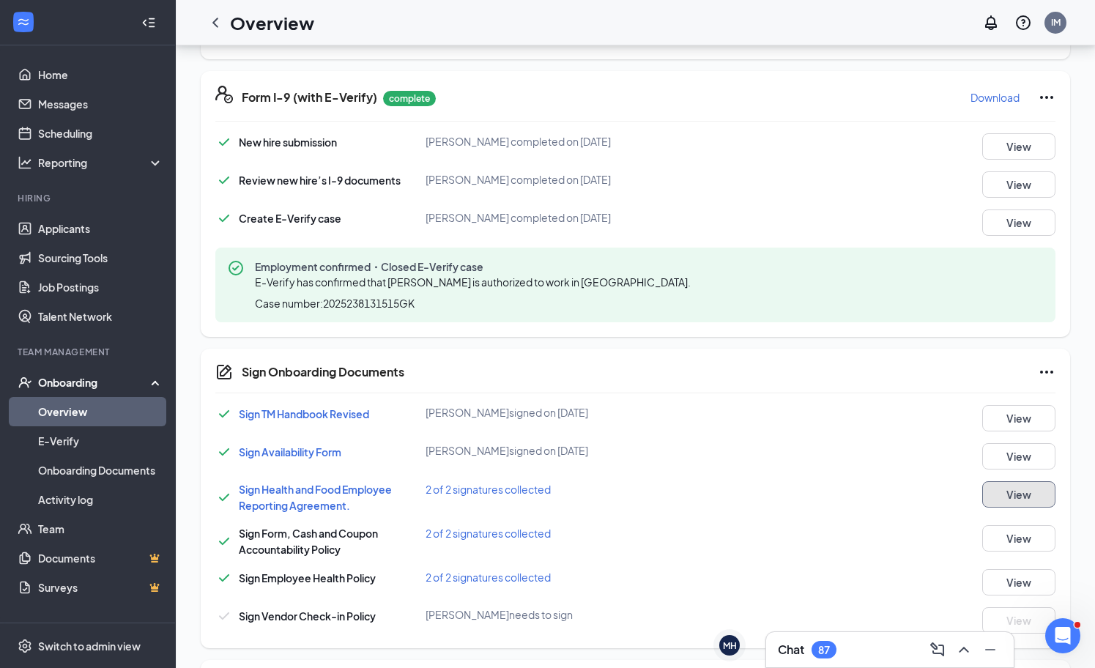
scroll to position [865, 0]
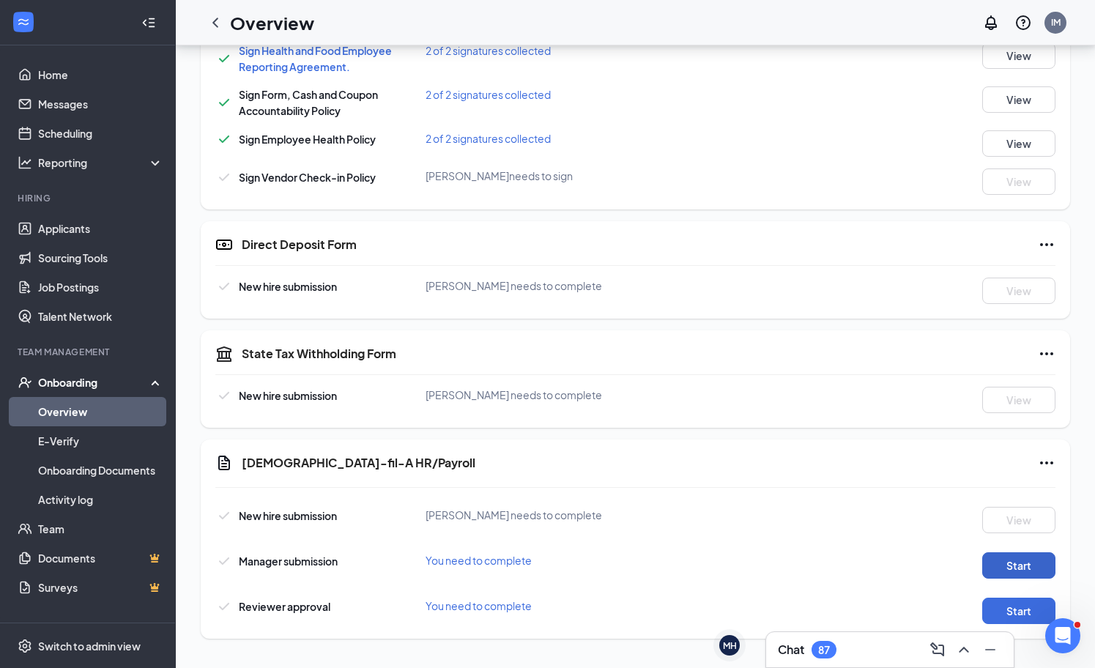
click at [1040, 576] on button "Start" at bounding box center [1018, 565] width 73 height 26
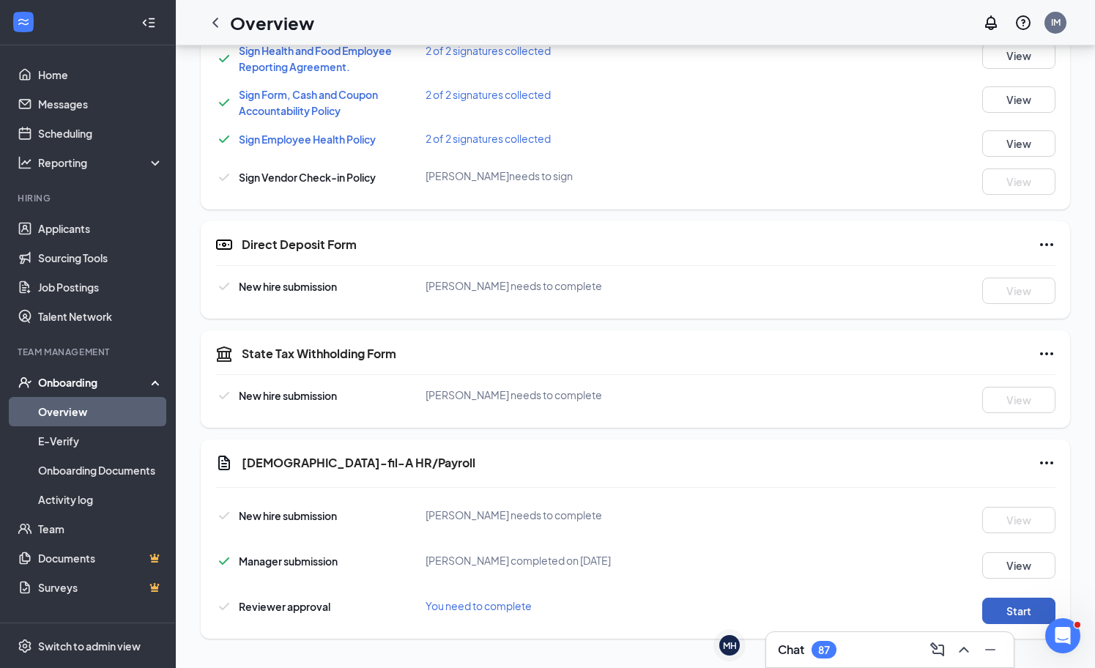
click at [1017, 603] on button "Start" at bounding box center [1018, 610] width 73 height 26
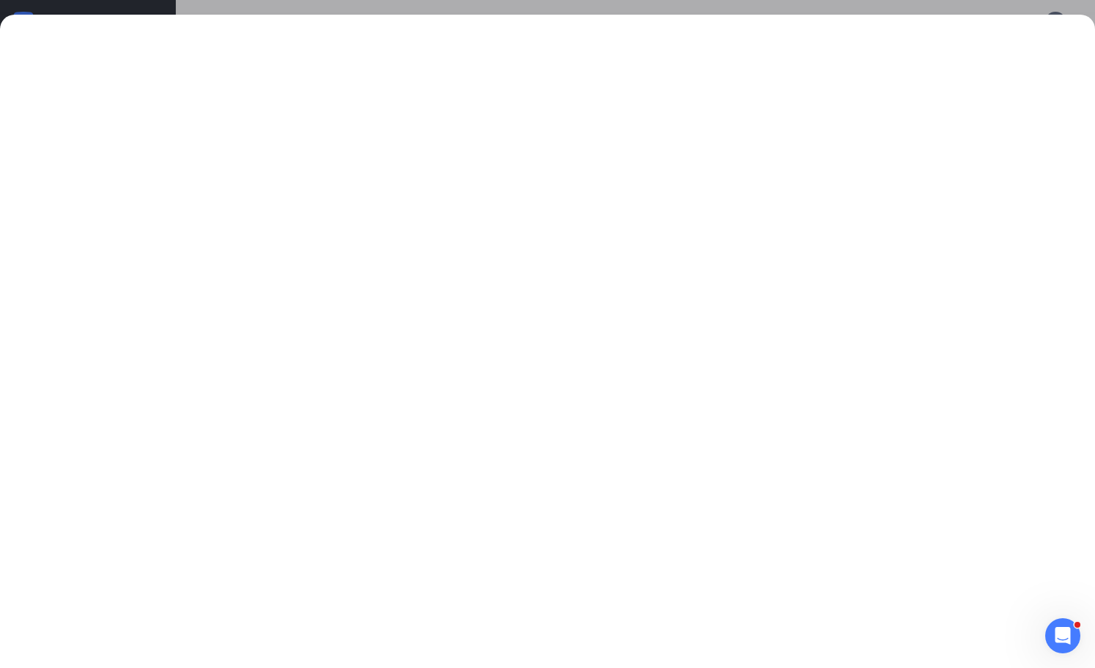
click at [809, 11] on div at bounding box center [547, 334] width 1095 height 668
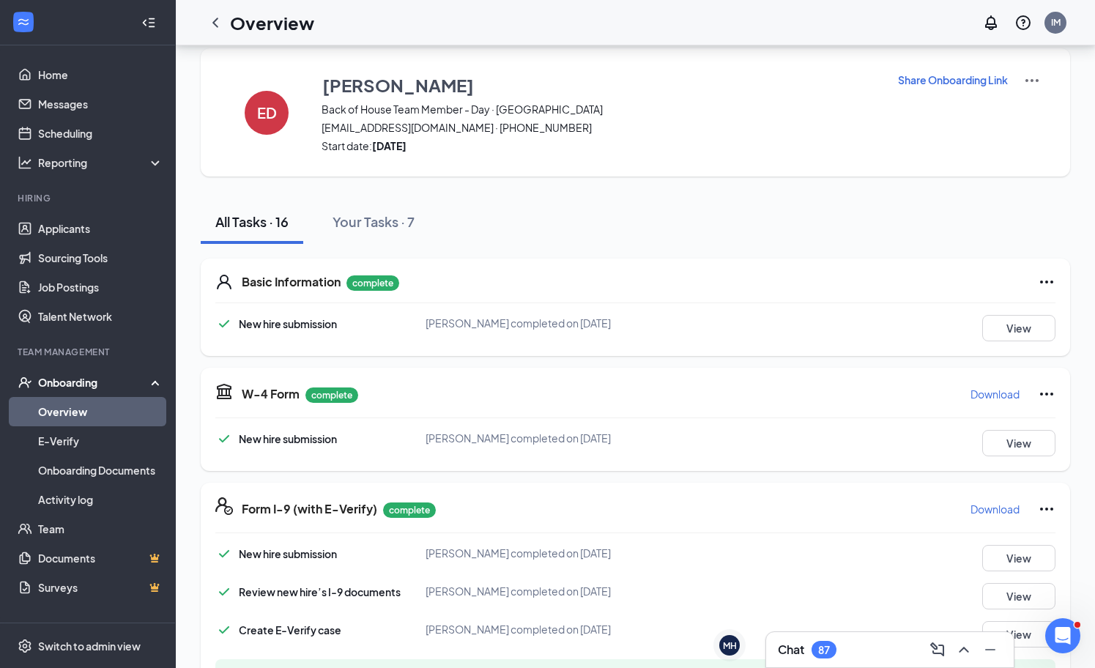
scroll to position [0, 0]
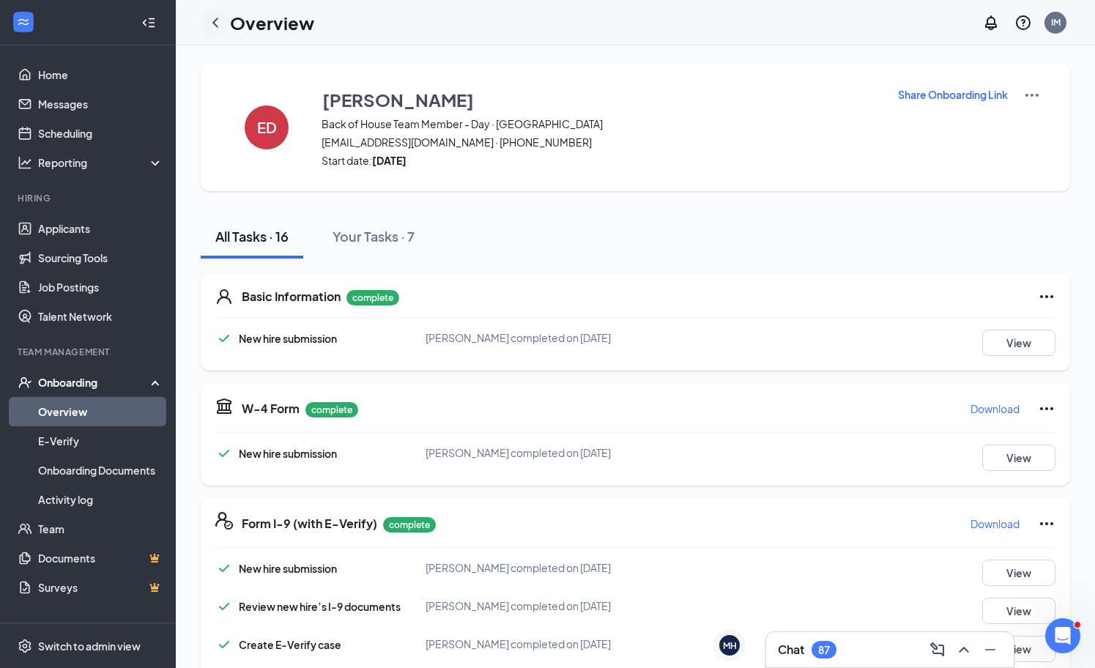
click at [217, 19] on icon "ChevronLeft" at bounding box center [215, 23] width 18 height 18
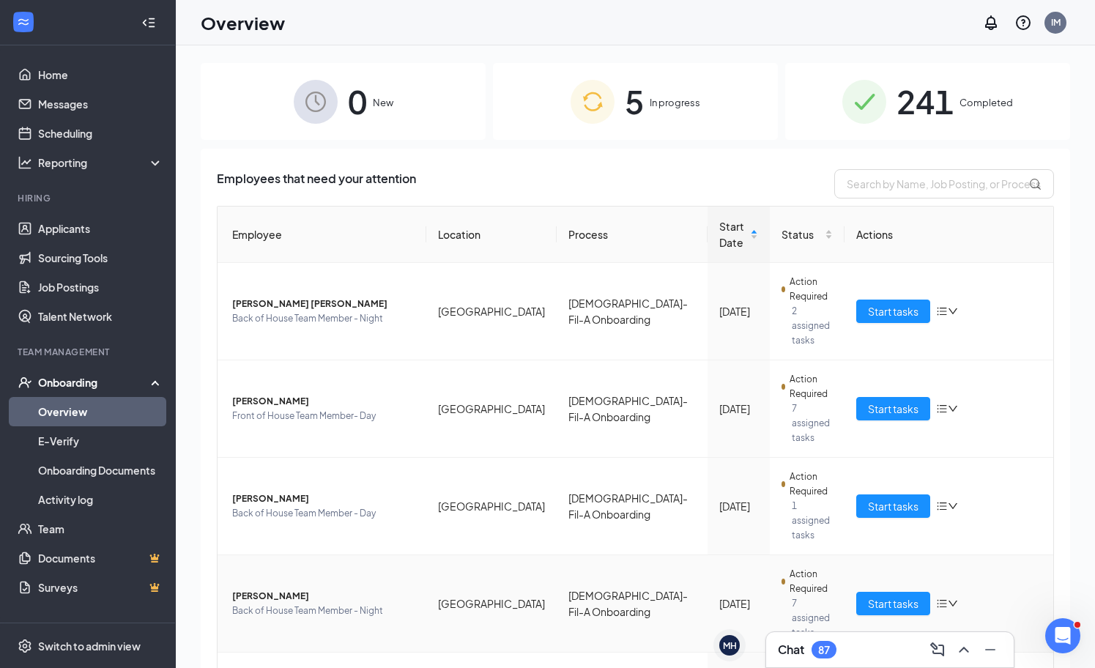
click at [907, 555] on td "Start tasks" at bounding box center [948, 603] width 209 height 97
click at [885, 595] on span "Start tasks" at bounding box center [893, 603] width 51 height 16
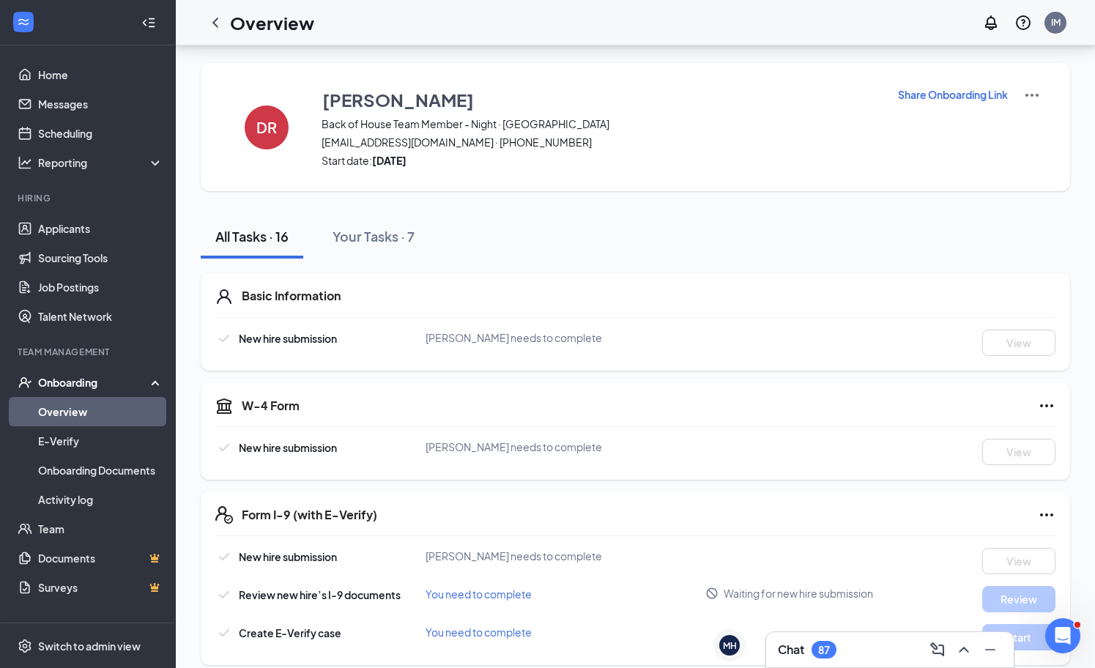
scroll to position [767, 0]
